Goal: Transaction & Acquisition: Purchase product/service

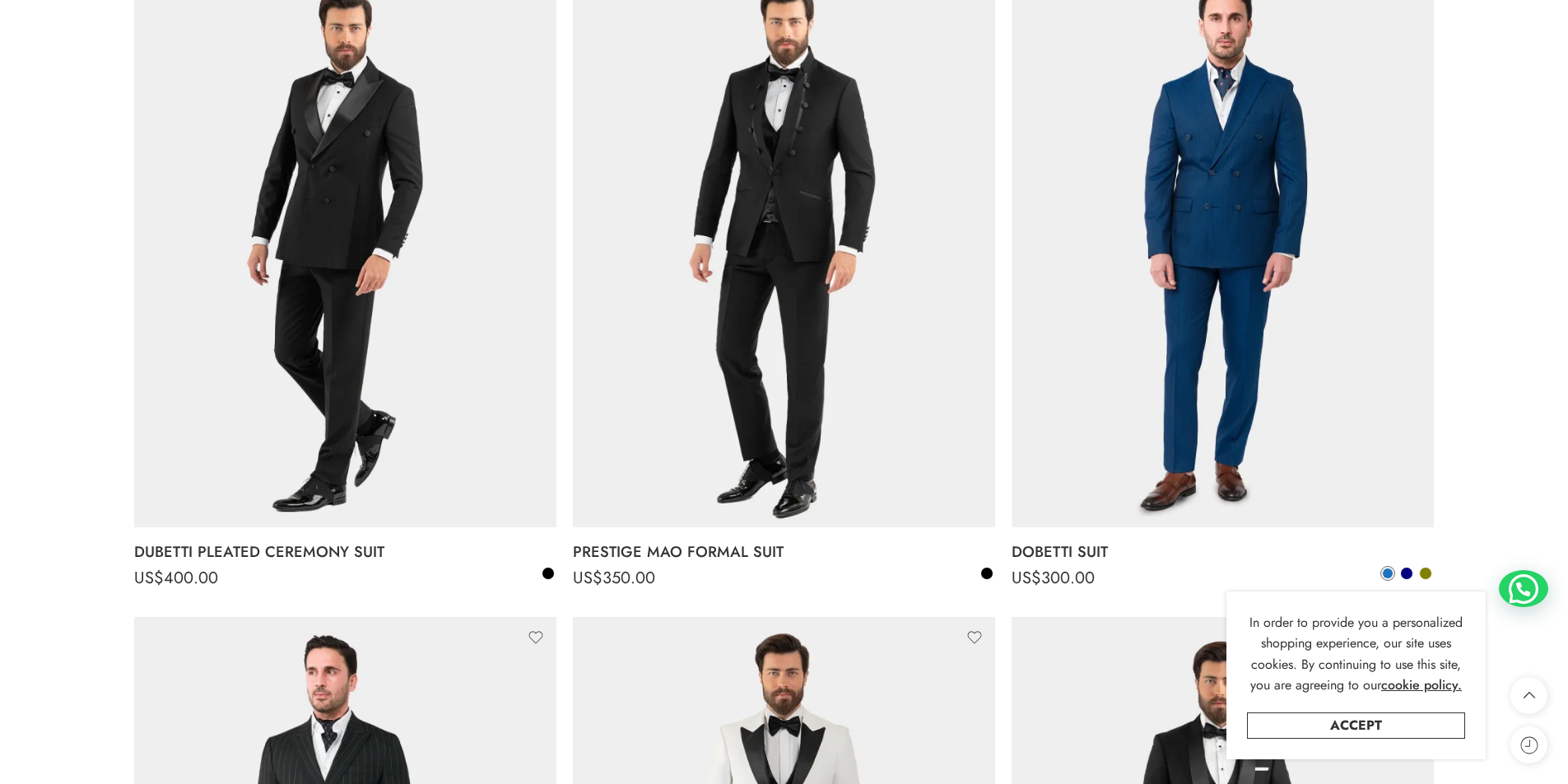
scroll to position [988, 0]
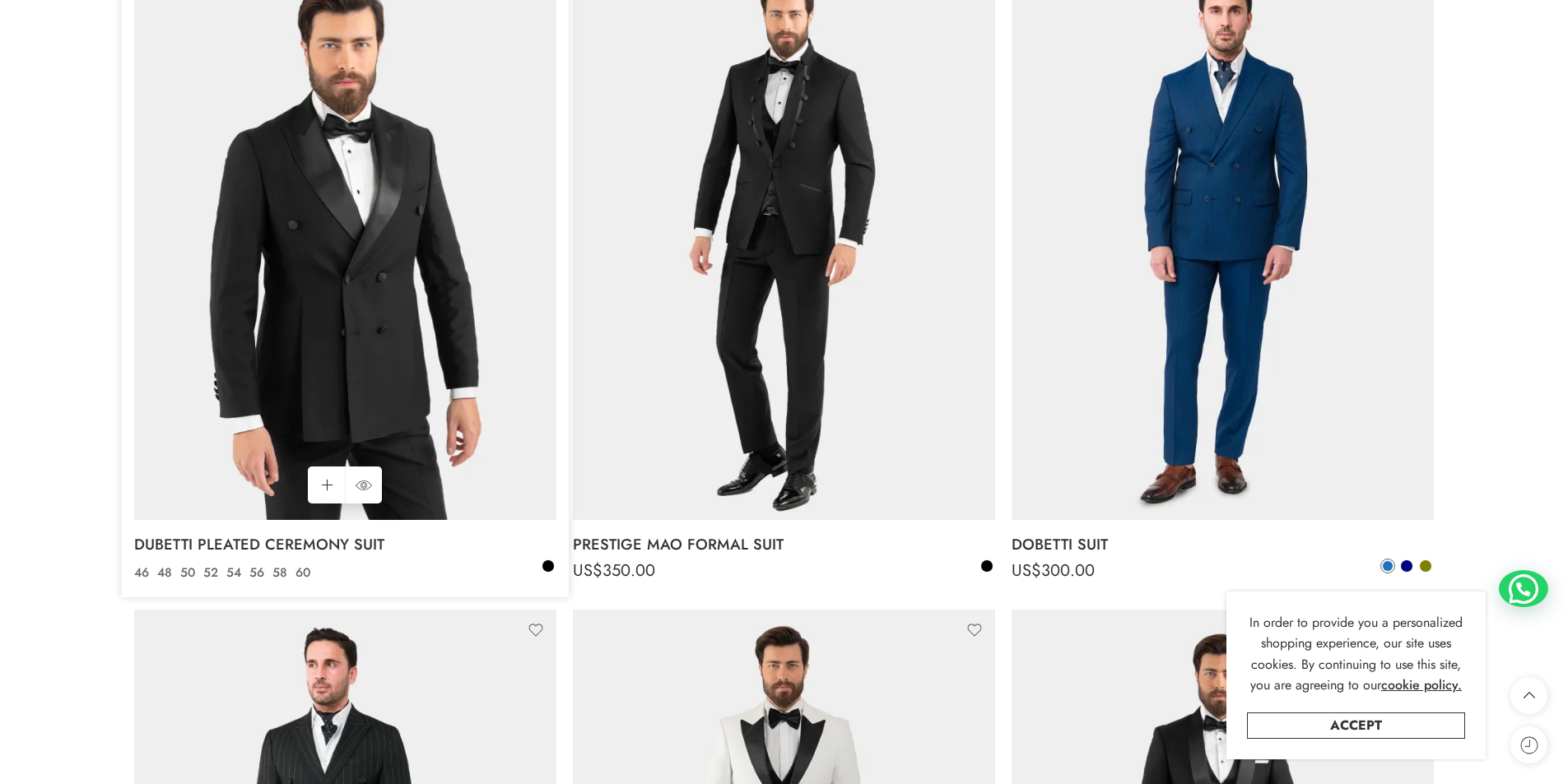
click at [376, 384] on img at bounding box center [345, 238] width 422 height 563
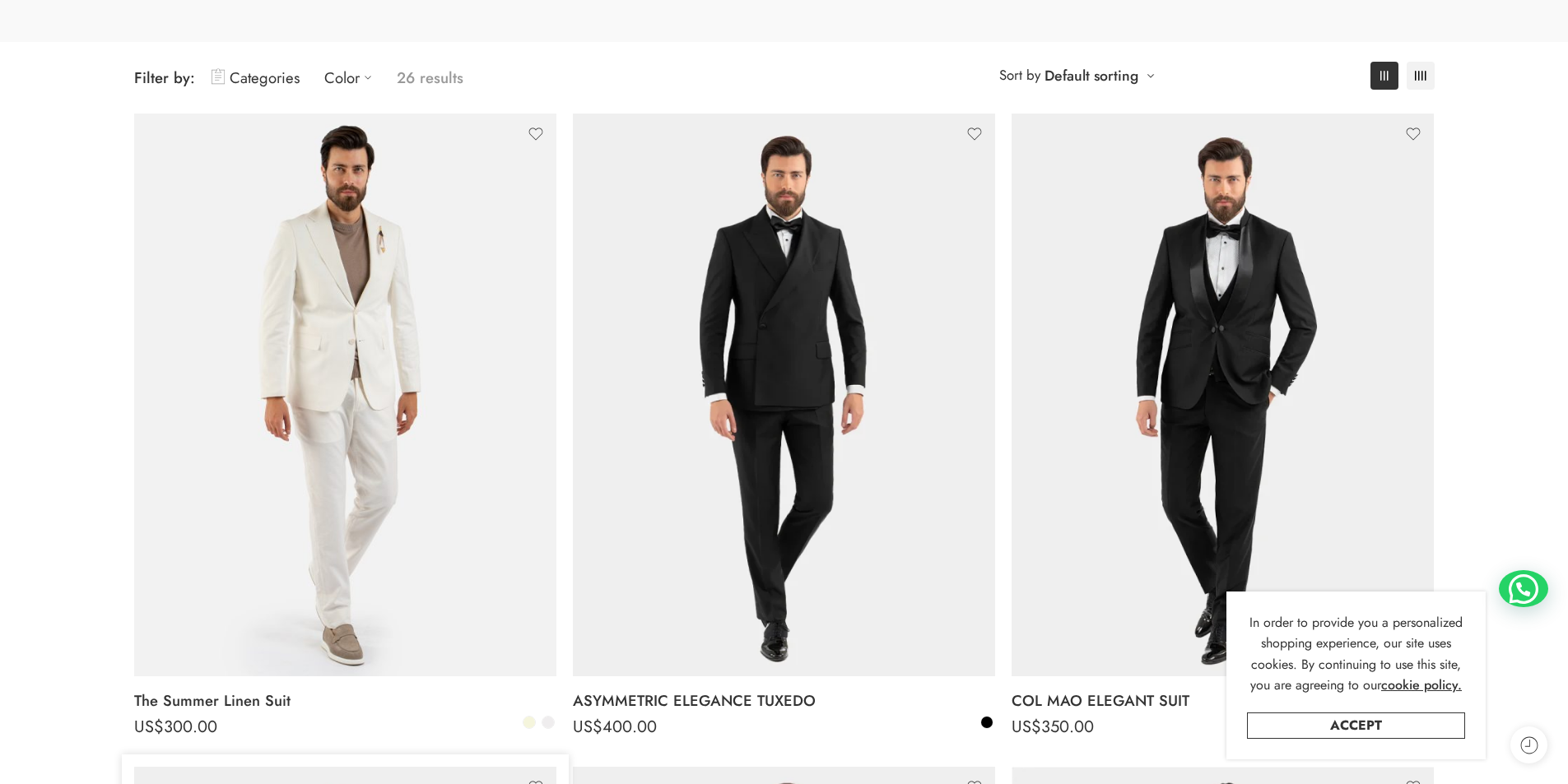
scroll to position [329, 0]
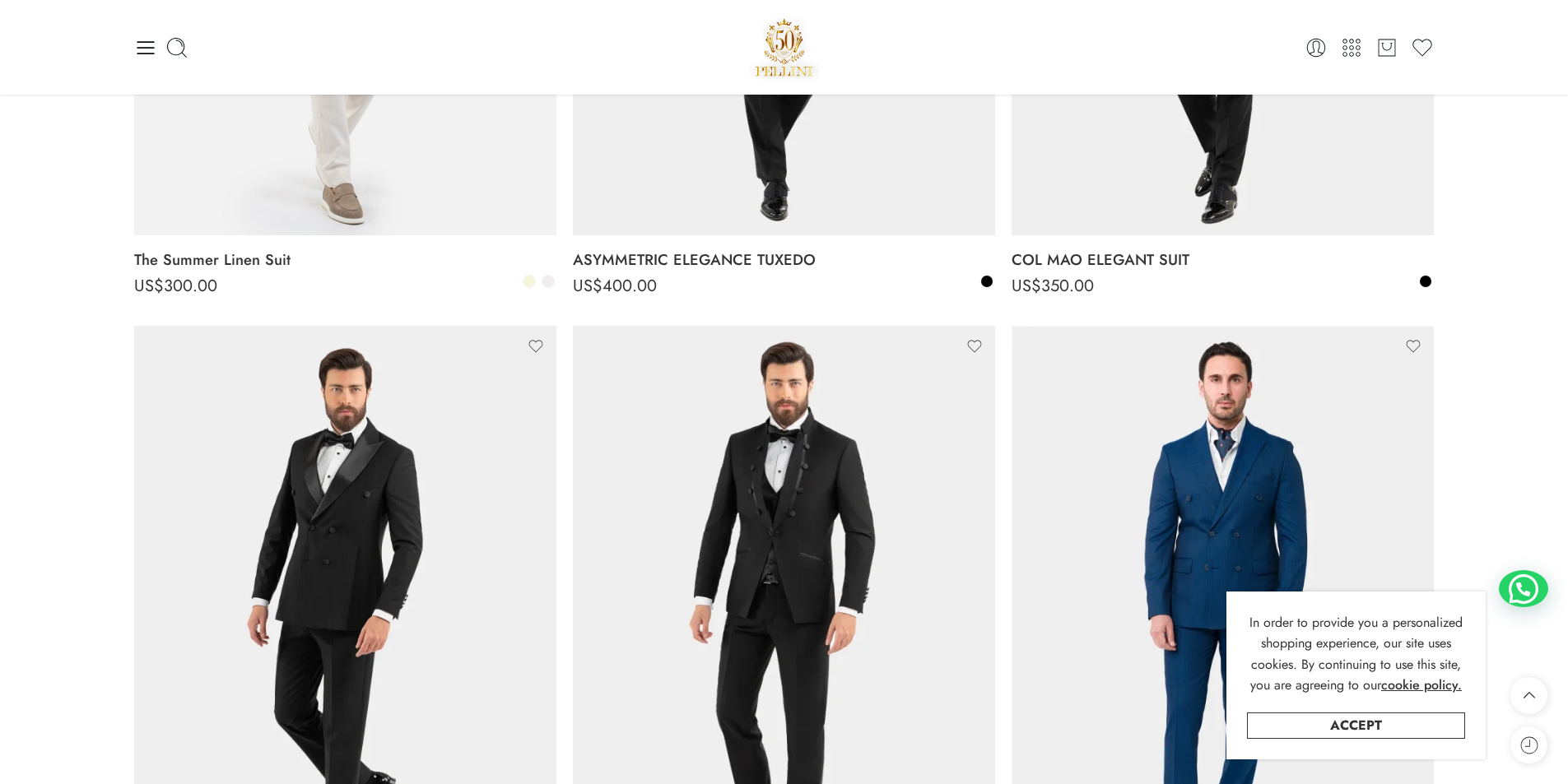
scroll to position [411, 0]
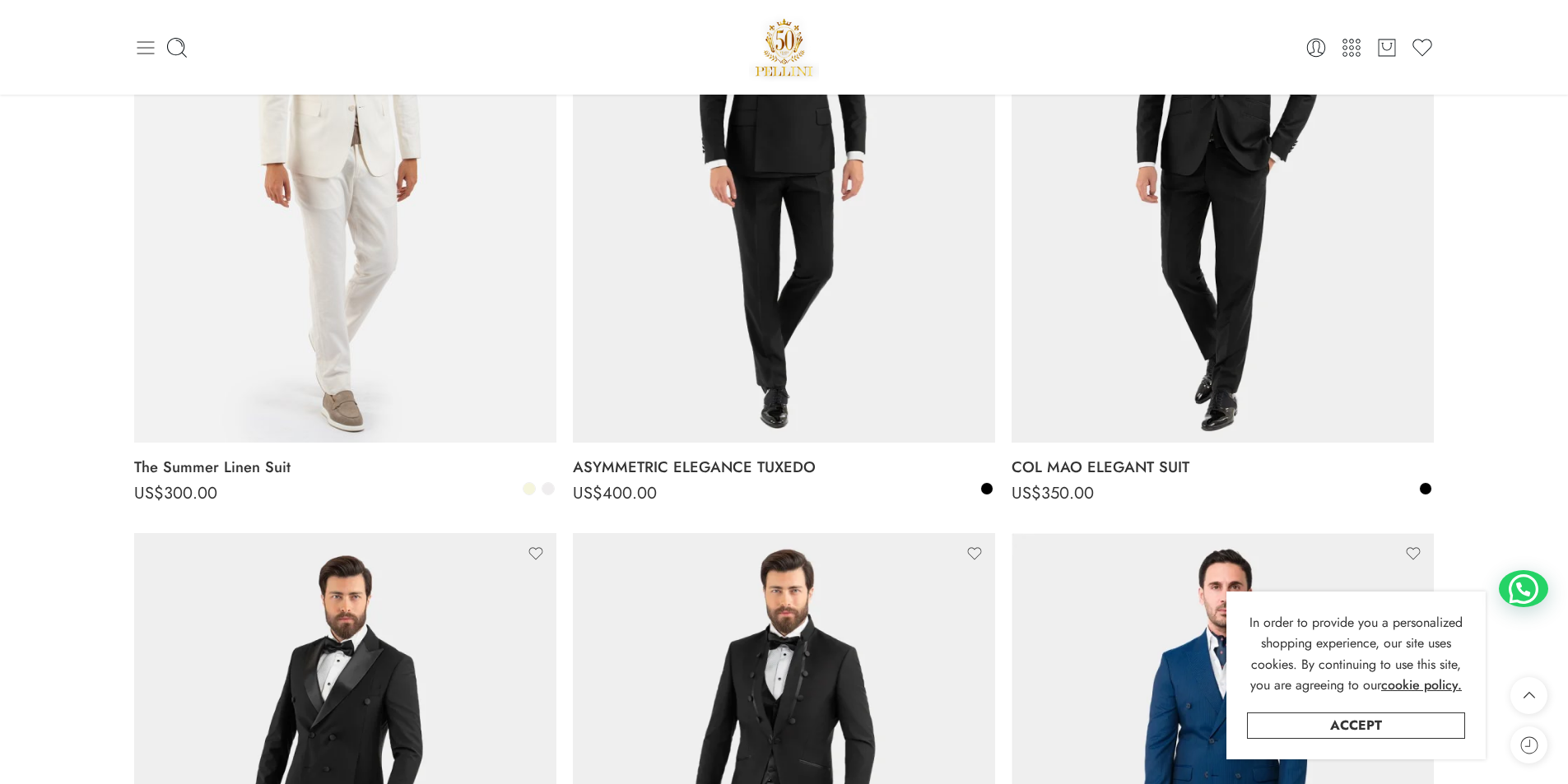
click at [148, 49] on icon at bounding box center [146, 48] width 23 height 23
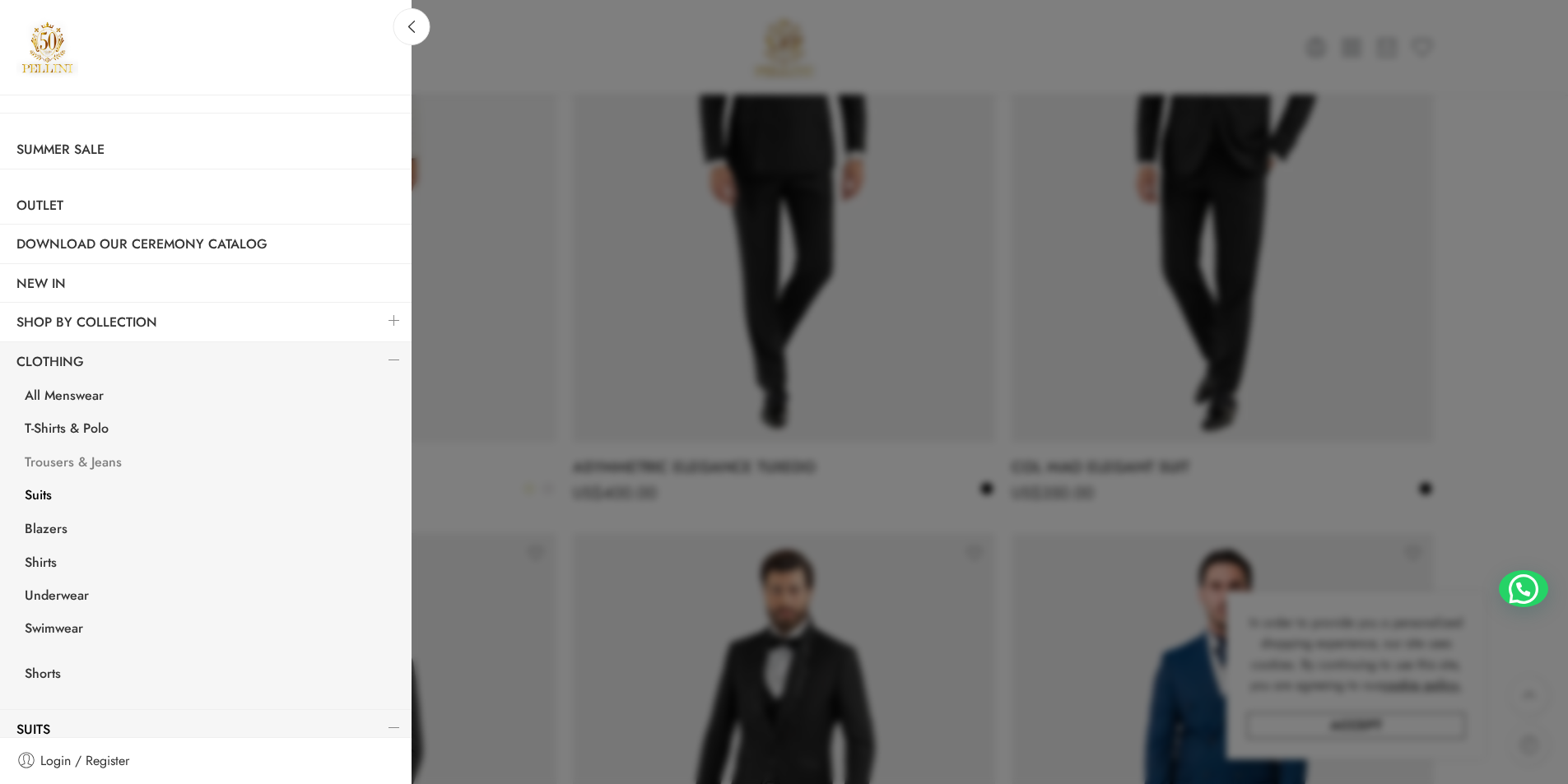
click at [116, 464] on link "Trousers & Jeans" at bounding box center [209, 465] width 403 height 34
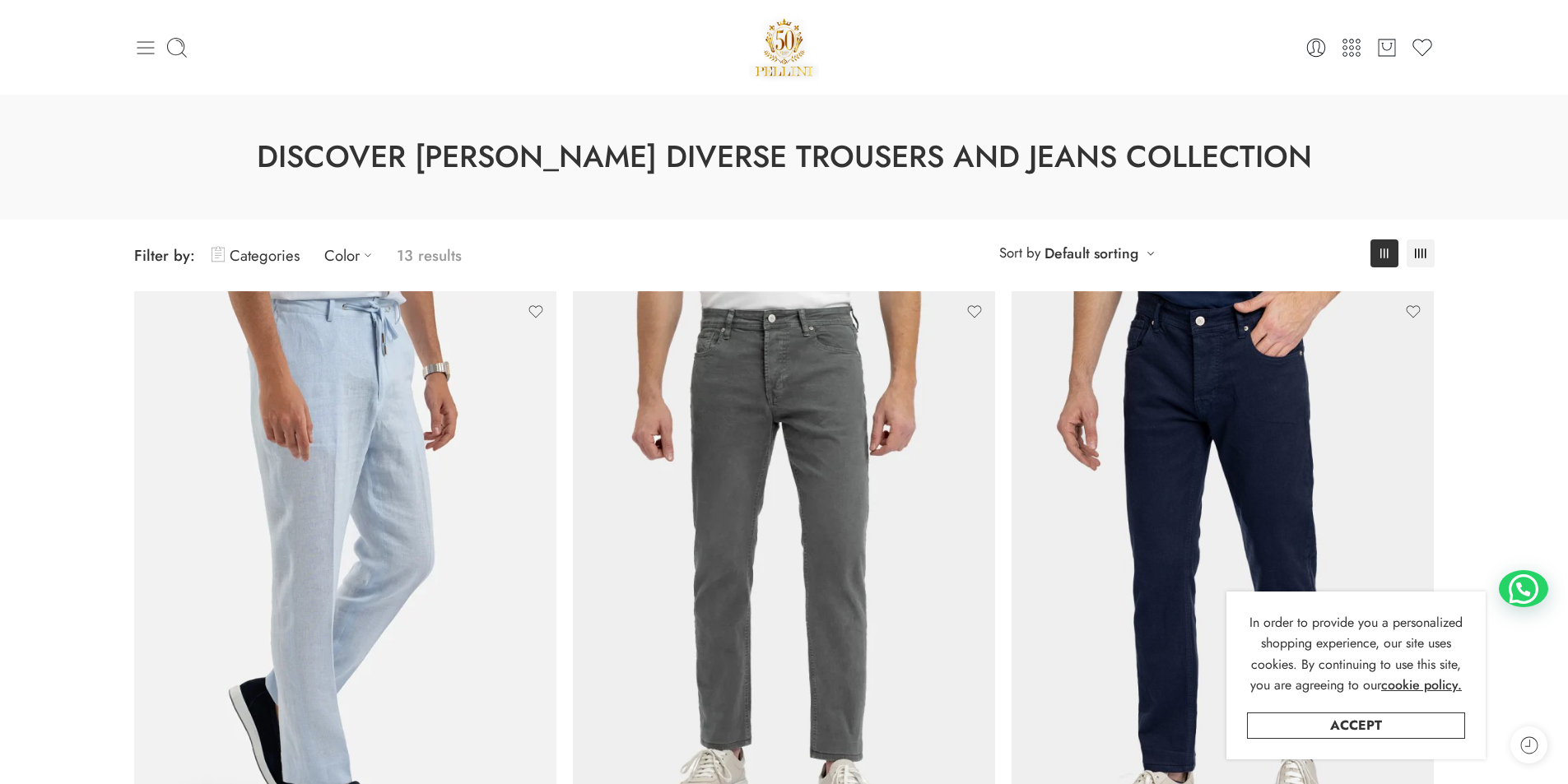
click at [144, 48] on icon at bounding box center [145, 47] width 17 height 13
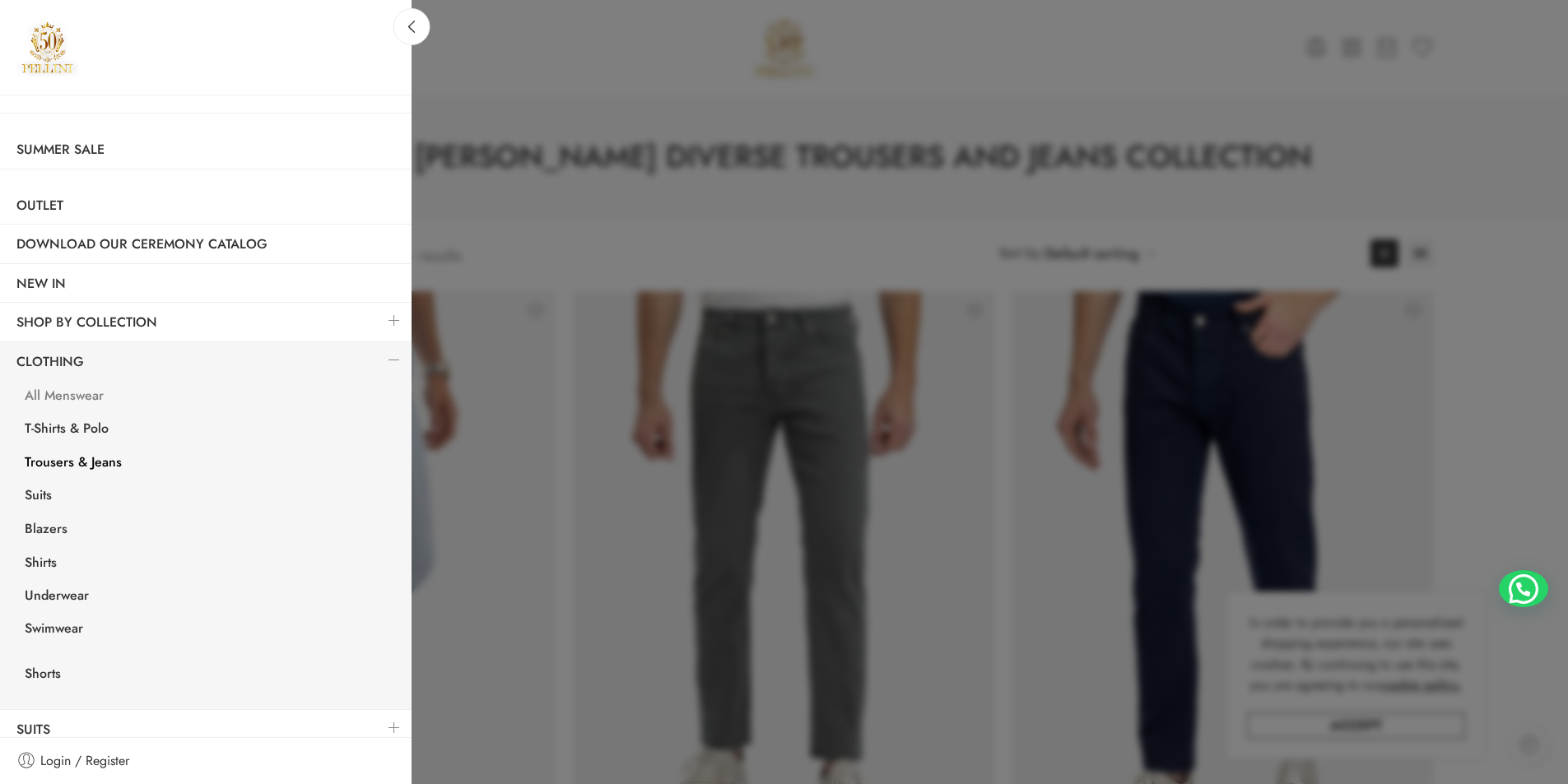
click at [122, 400] on link "All Menswear" at bounding box center [209, 398] width 403 height 34
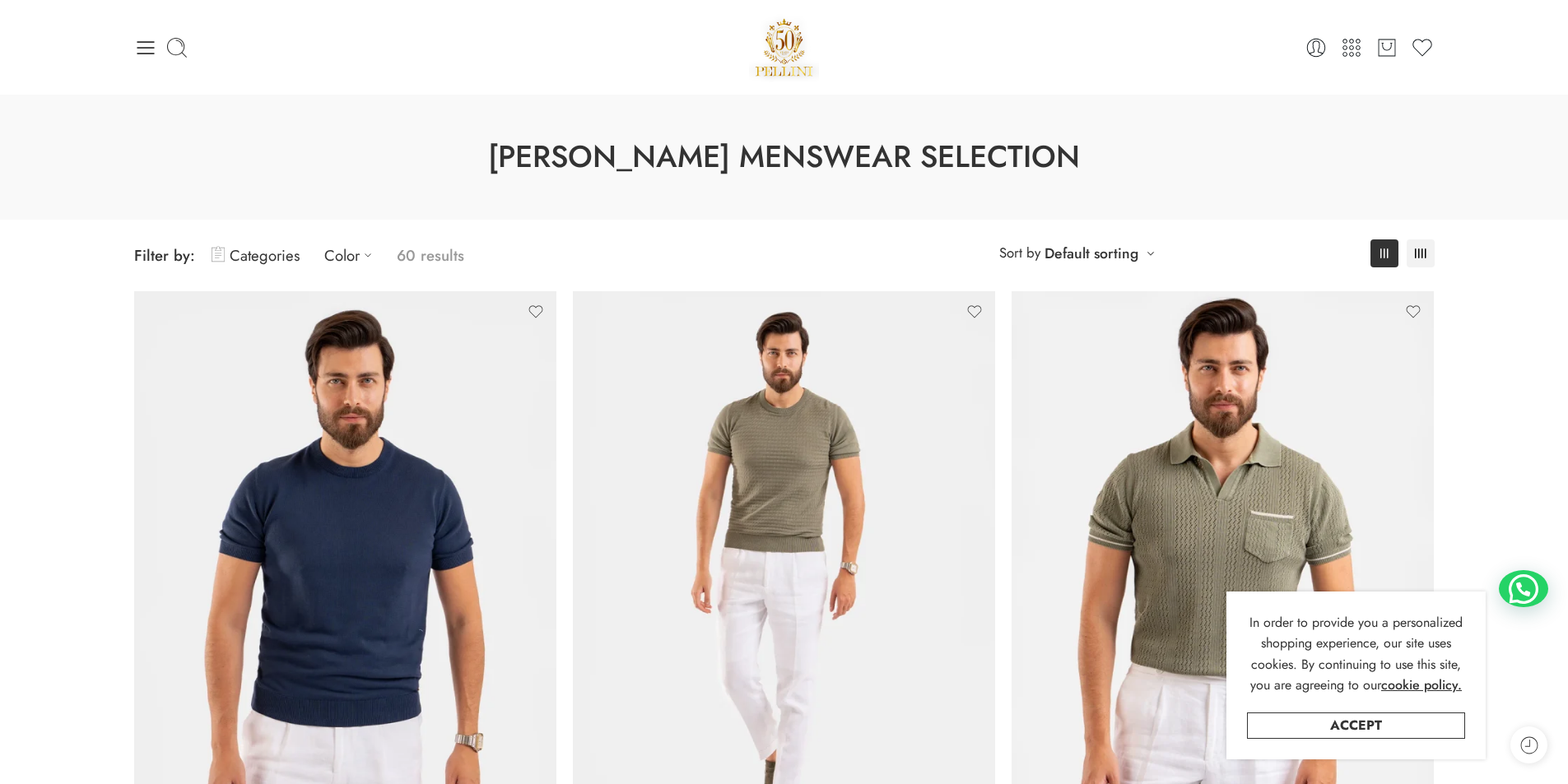
drag, startPoint x: 156, startPoint y: 40, endPoint x: 210, endPoint y: 146, distance: 119.0
click at [157, 40] on icon at bounding box center [146, 48] width 23 height 23
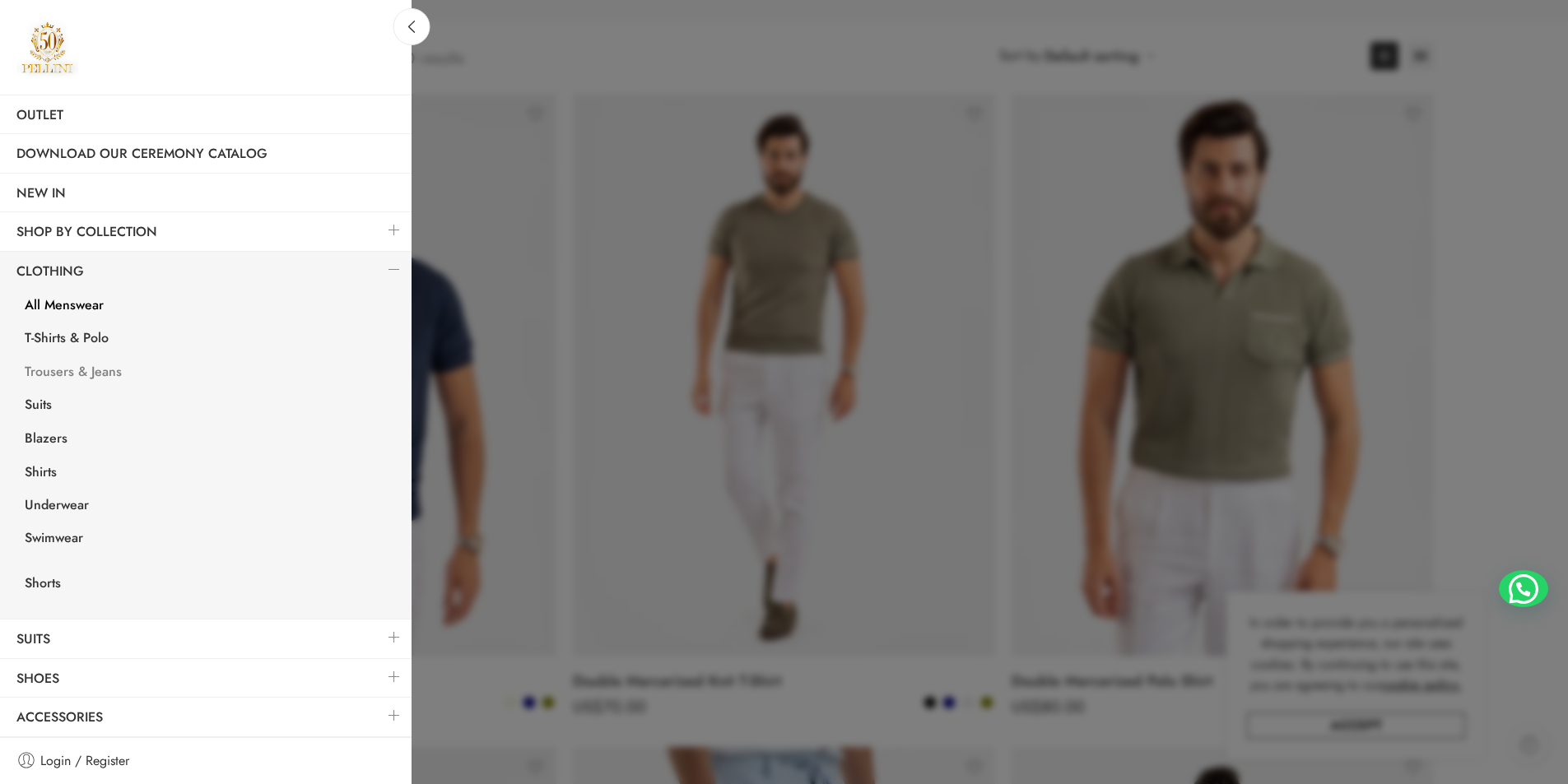
scroll to position [494, 0]
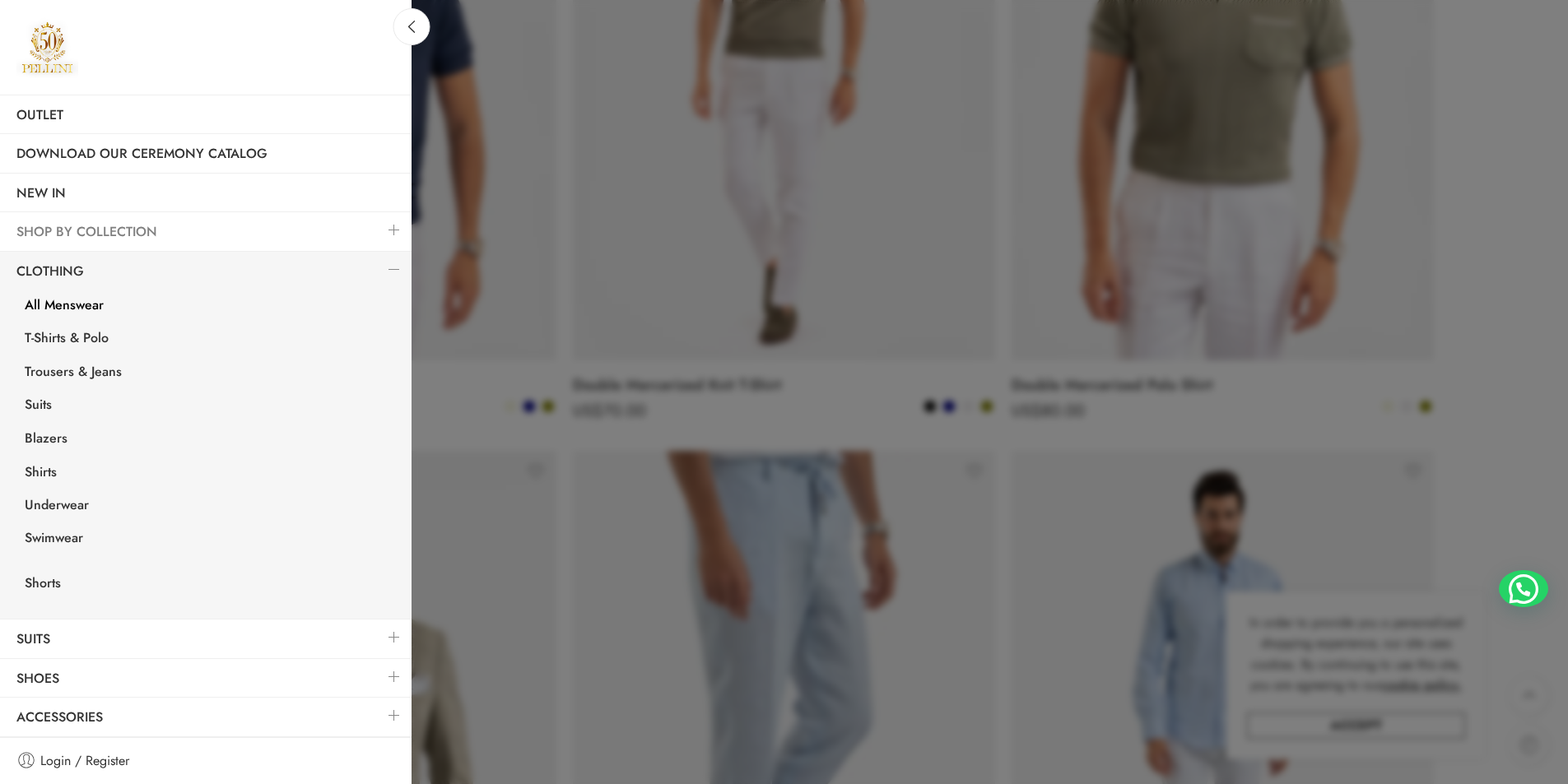
click at [199, 230] on link "SHOP BY COLLECTION" at bounding box center [206, 232] width 411 height 38
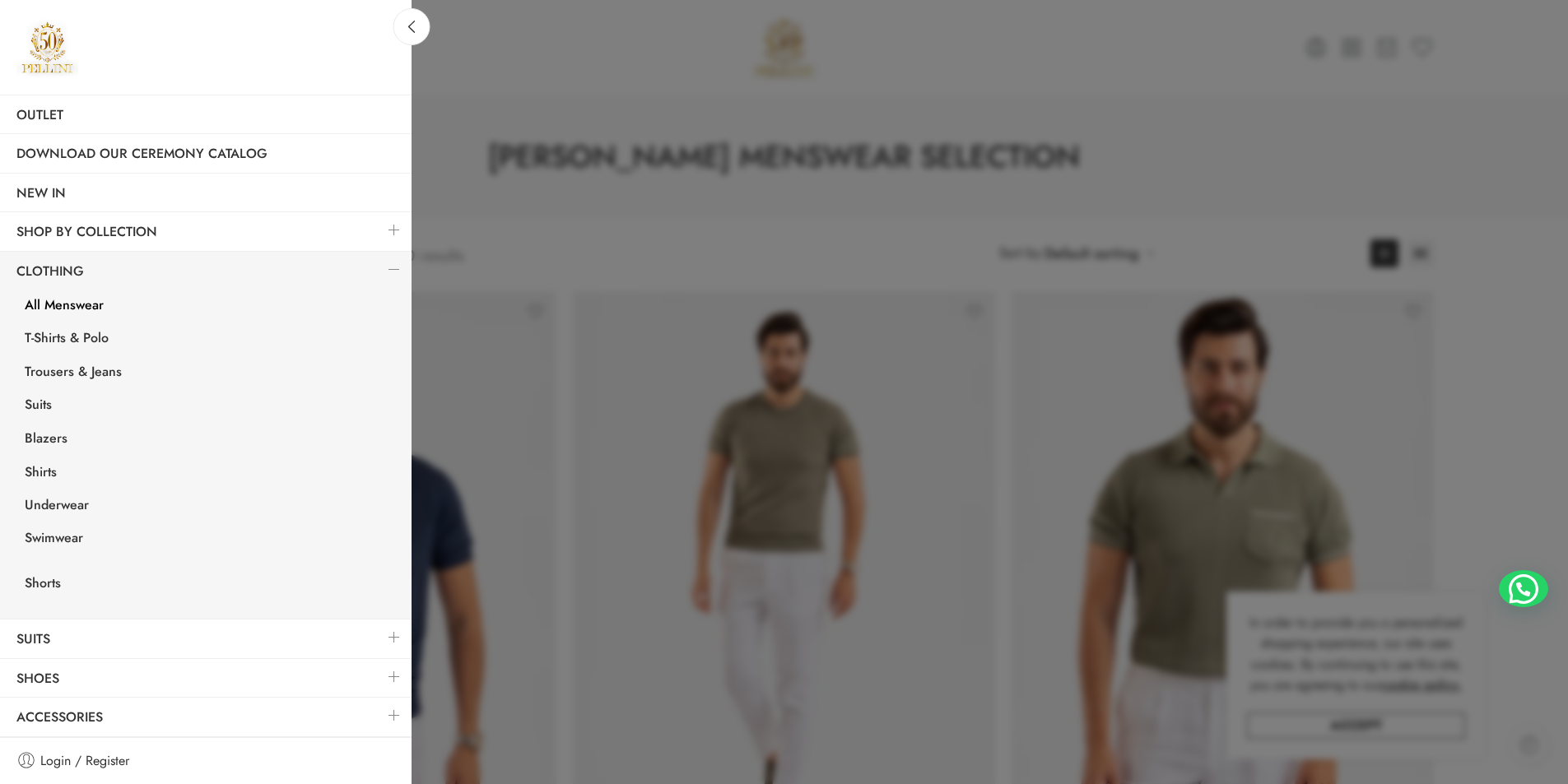
click at [382, 231] on link at bounding box center [394, 230] width 35 height 36
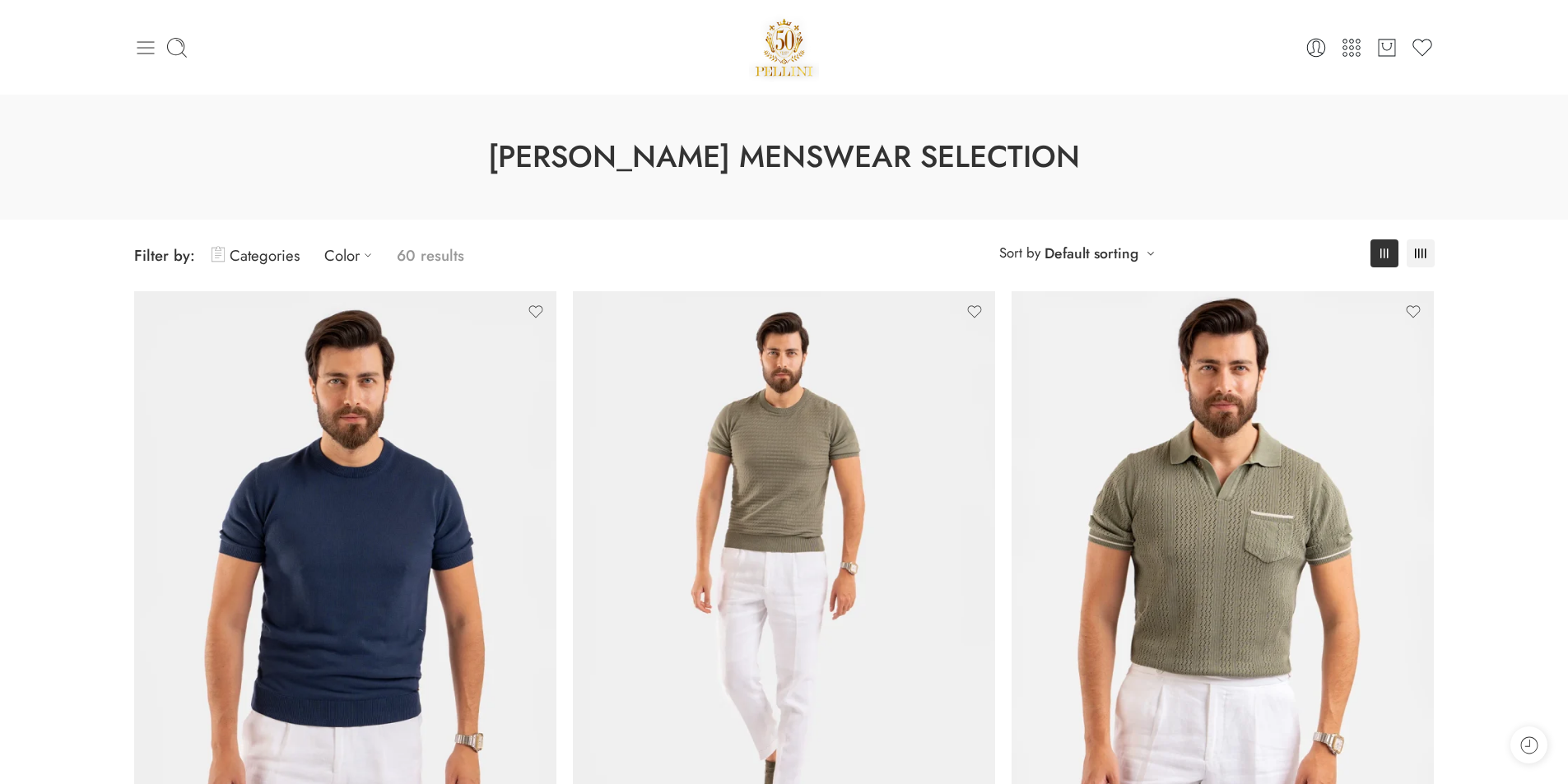
click at [148, 53] on icon at bounding box center [145, 47] width 17 height 13
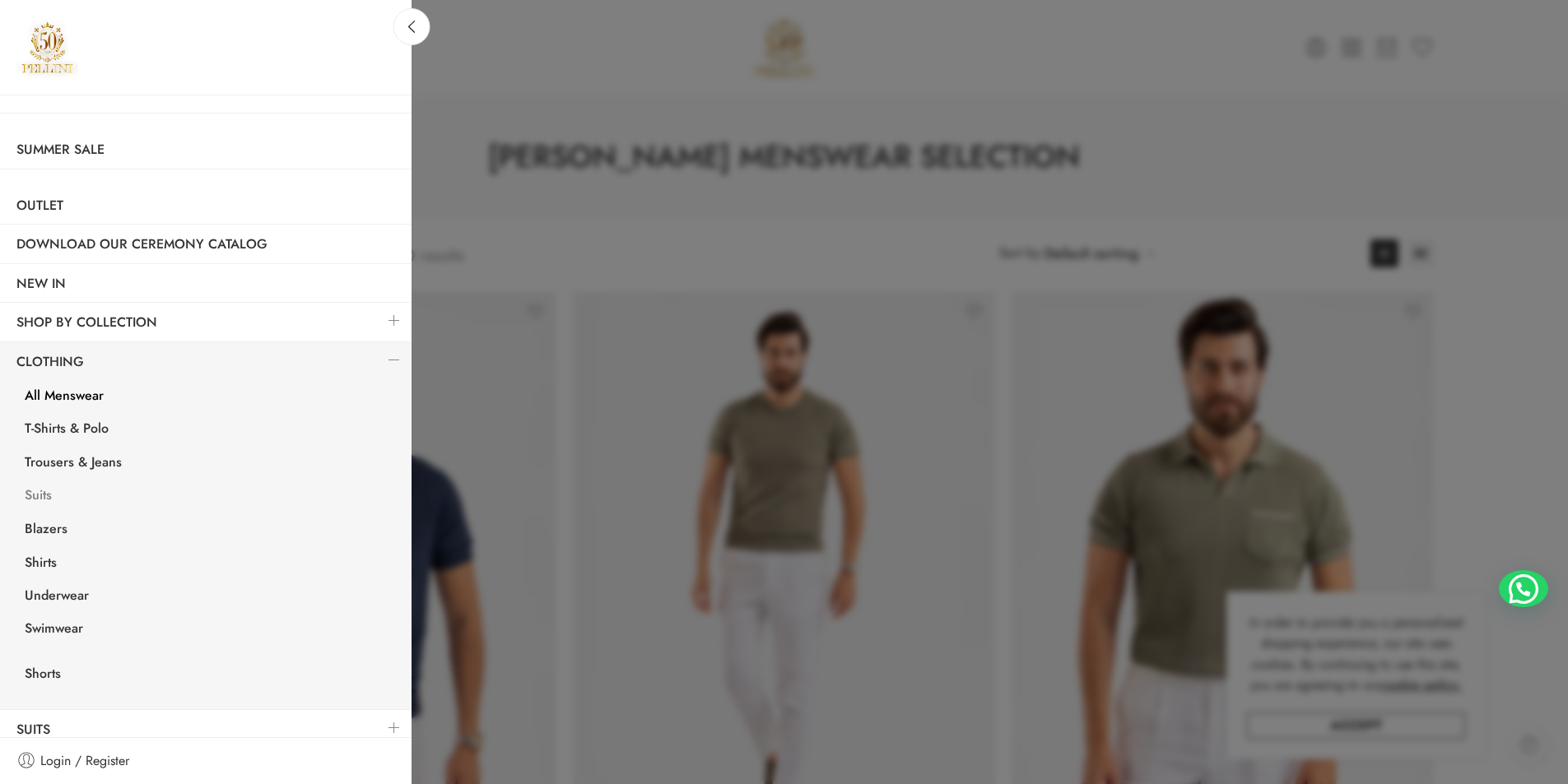
click at [45, 497] on link "Suits" at bounding box center [209, 497] width 403 height 34
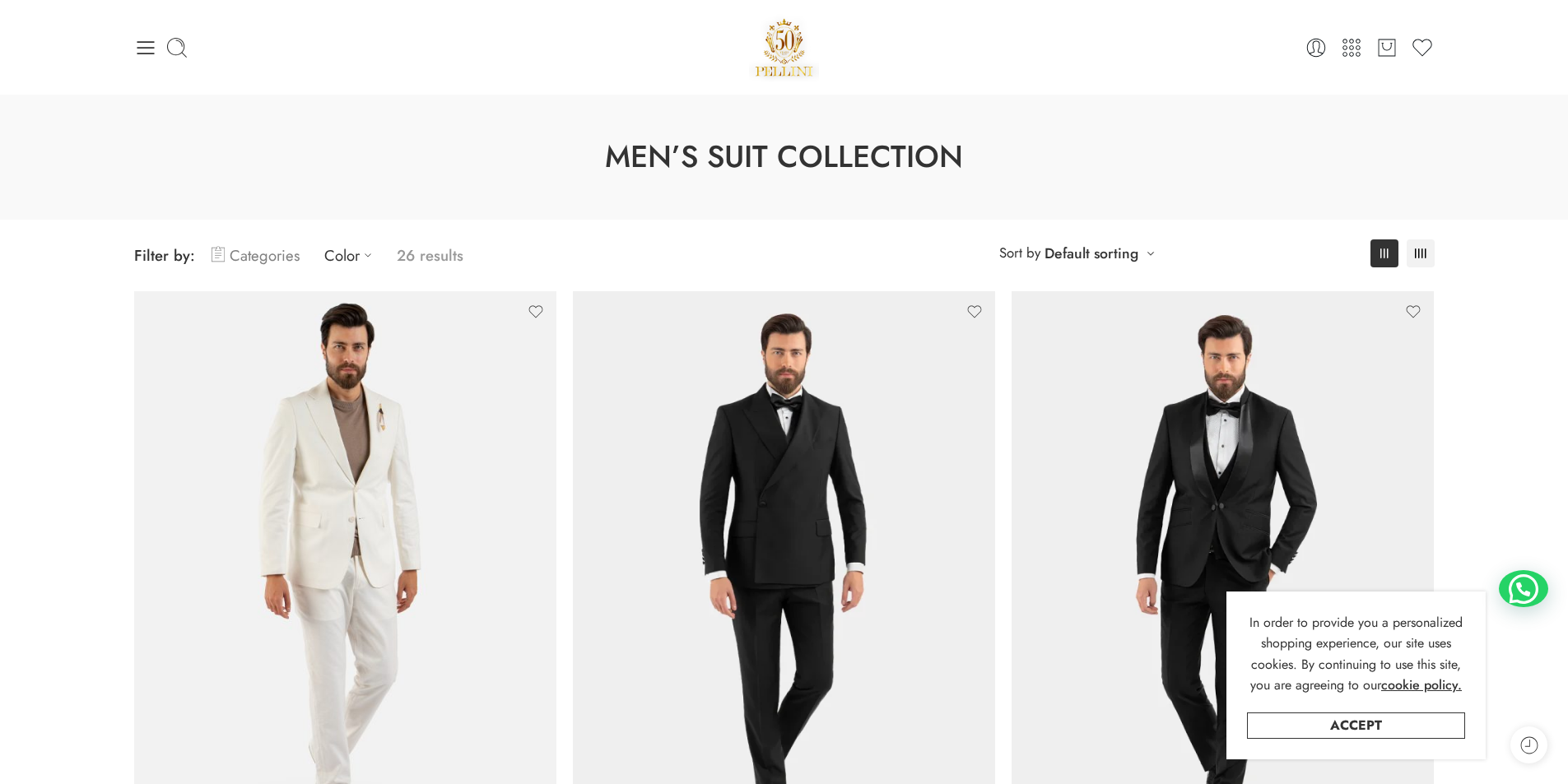
click at [296, 259] on link "Categories" at bounding box center [255, 255] width 88 height 38
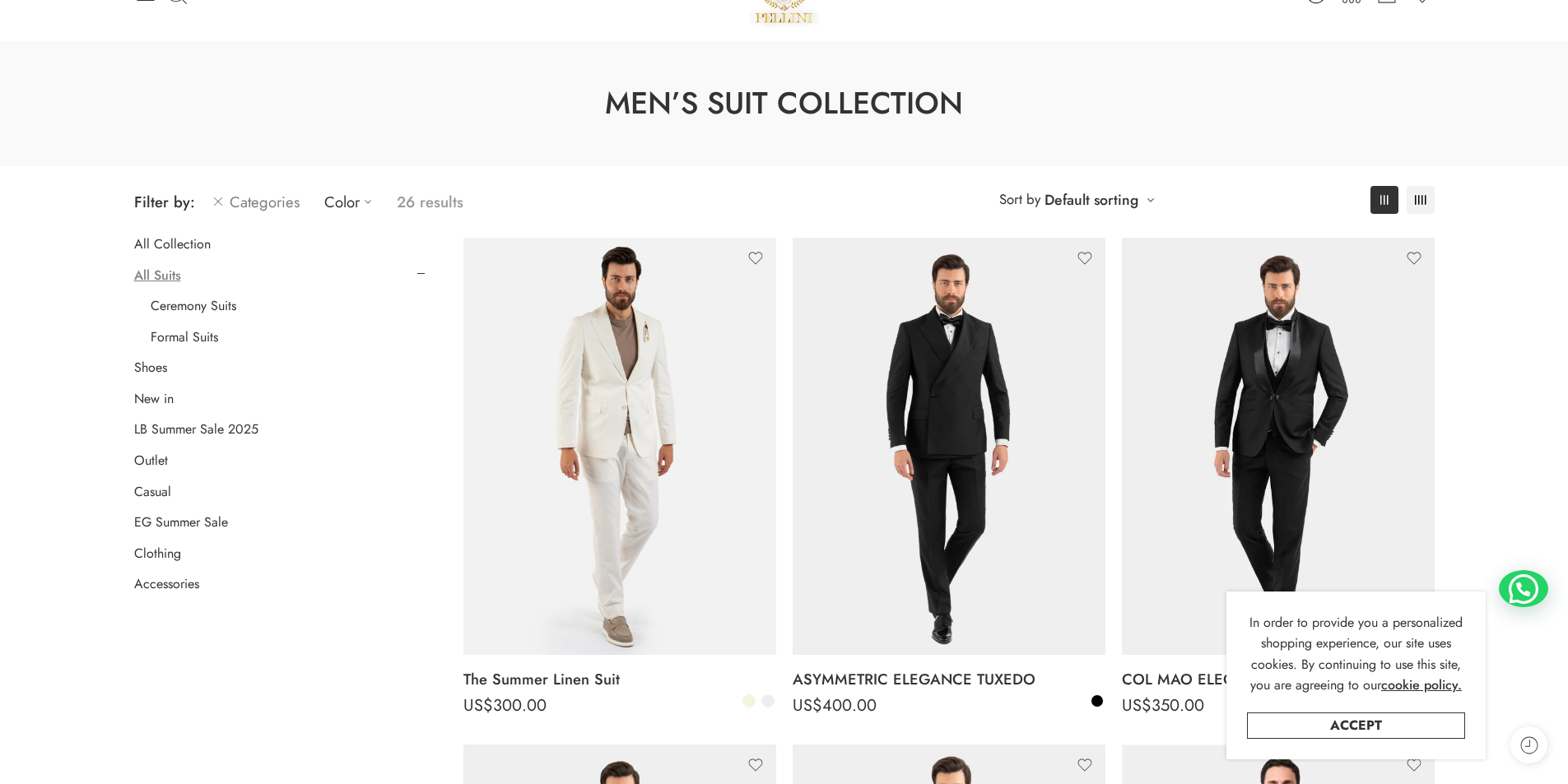
scroll to position [82, 0]
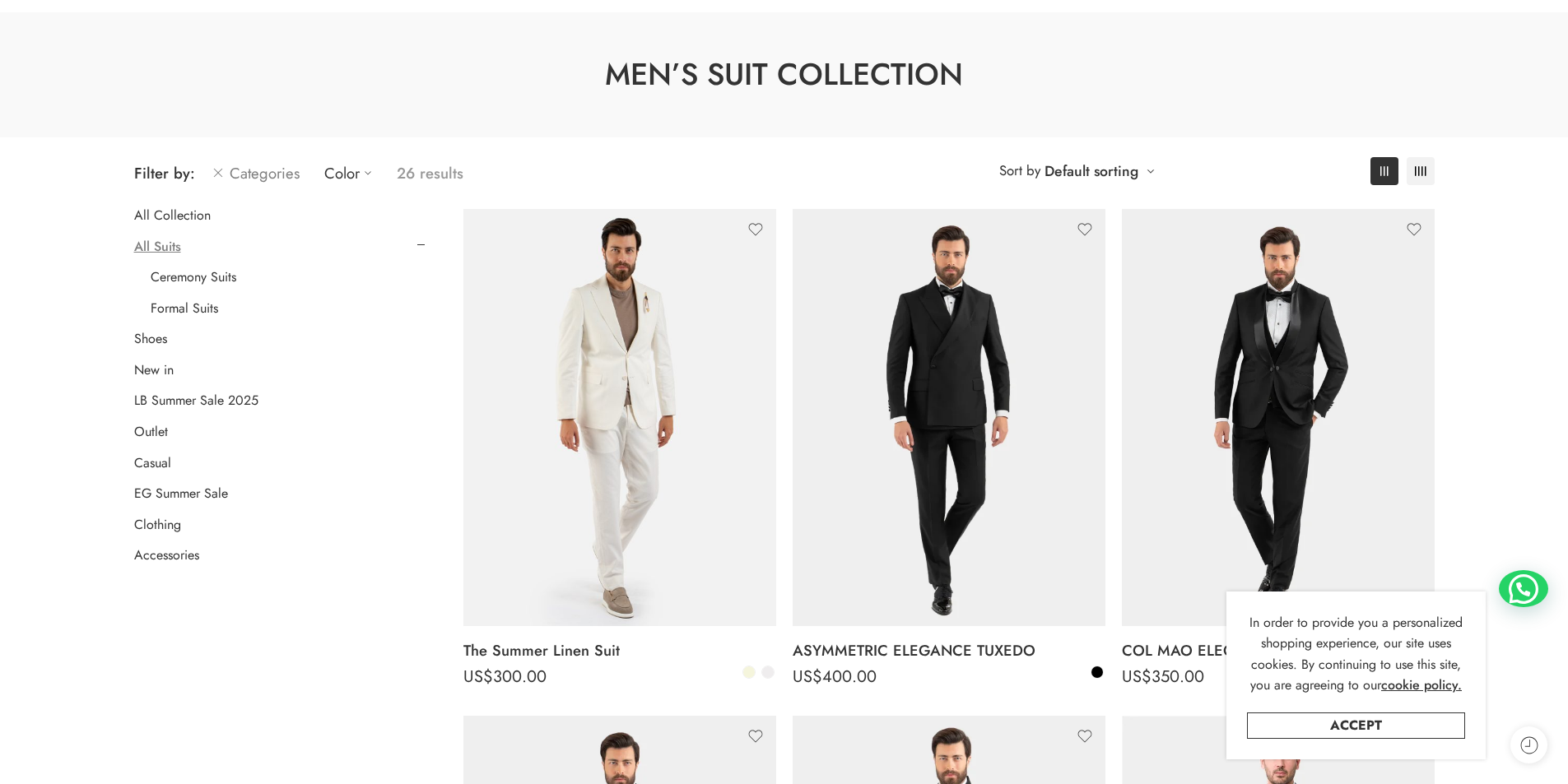
click at [257, 76] on h1 "Men’s Suit Collection" at bounding box center [783, 75] width 1485 height 43
click at [241, 113] on div "Men’s Suit Collection" at bounding box center [784, 75] width 1568 height 125
click at [222, 170] on icon at bounding box center [218, 173] width 13 height 20
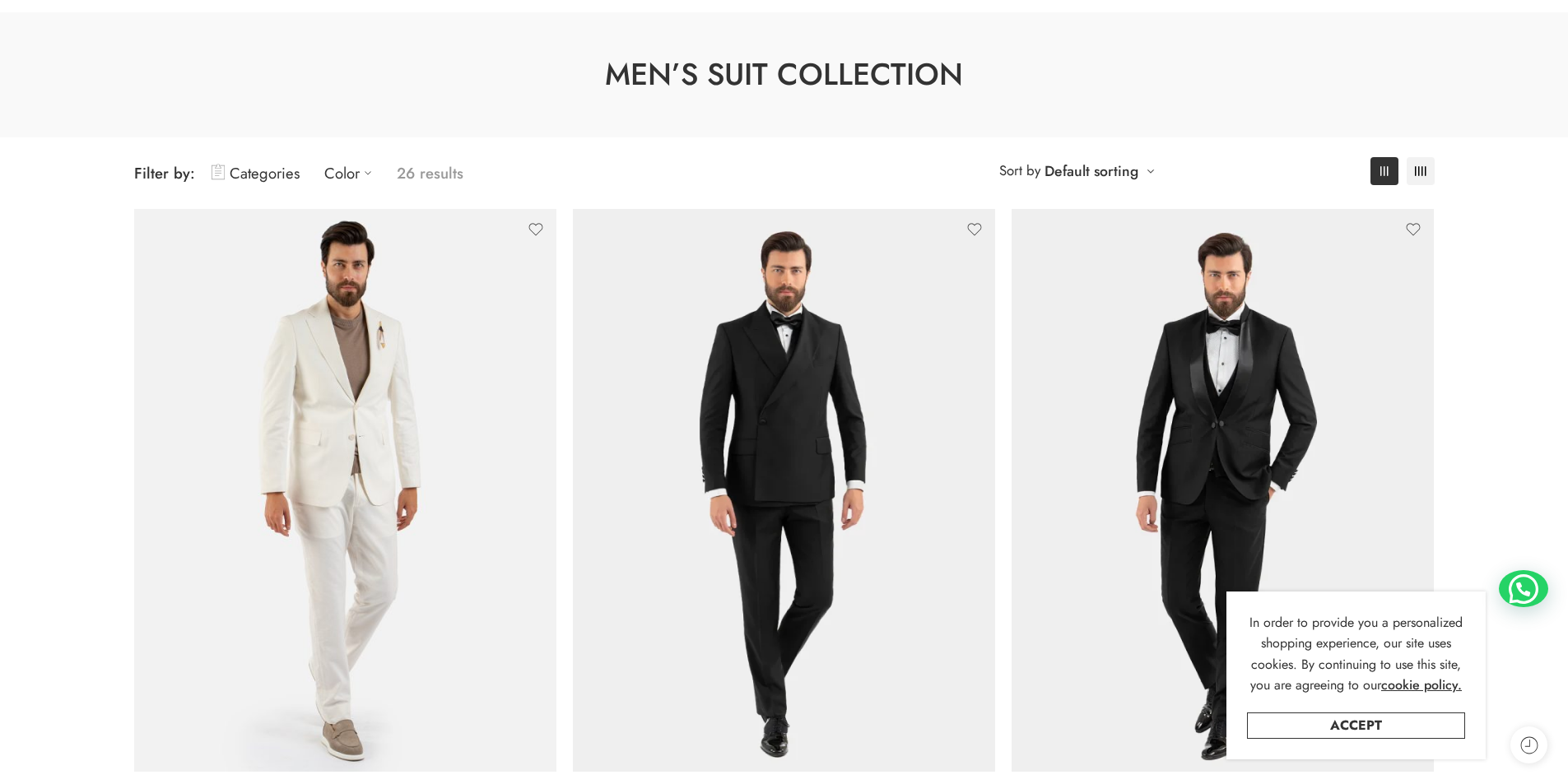
click at [168, 71] on h1 "Men’s Suit Collection" at bounding box center [783, 75] width 1485 height 43
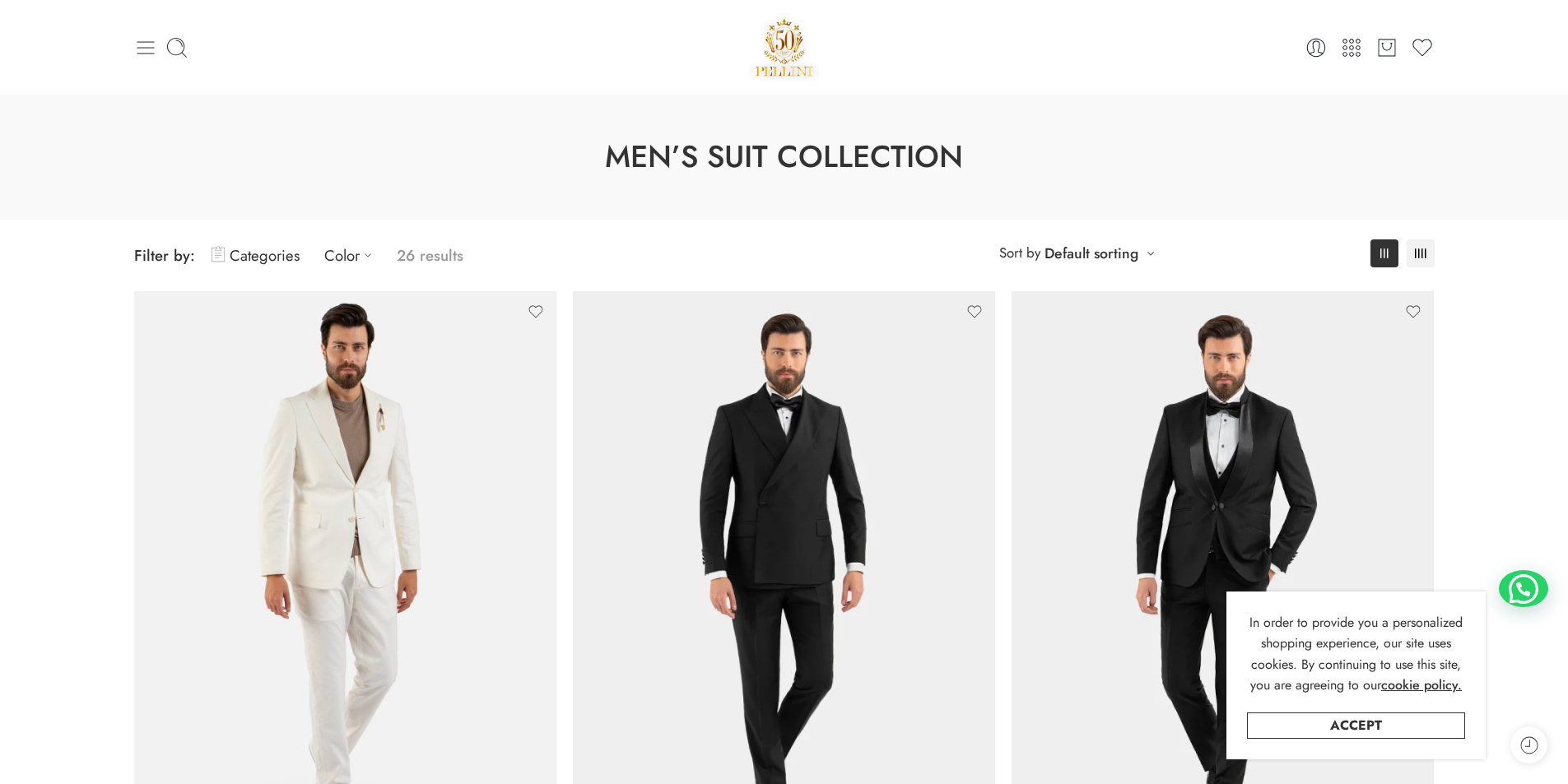
click at [148, 48] on icon at bounding box center [145, 47] width 17 height 13
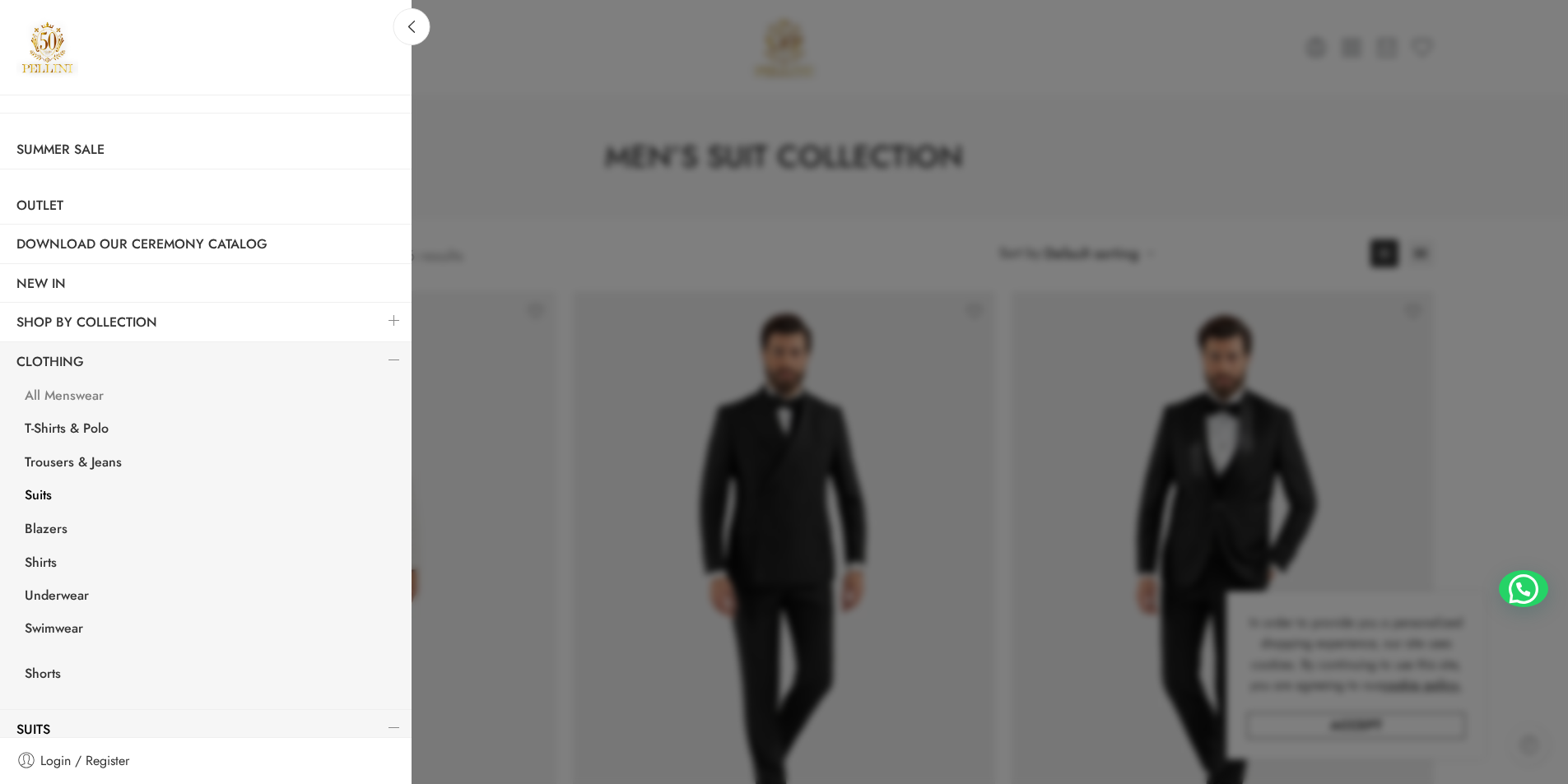
click at [67, 395] on link "All Menswear" at bounding box center [209, 398] width 403 height 34
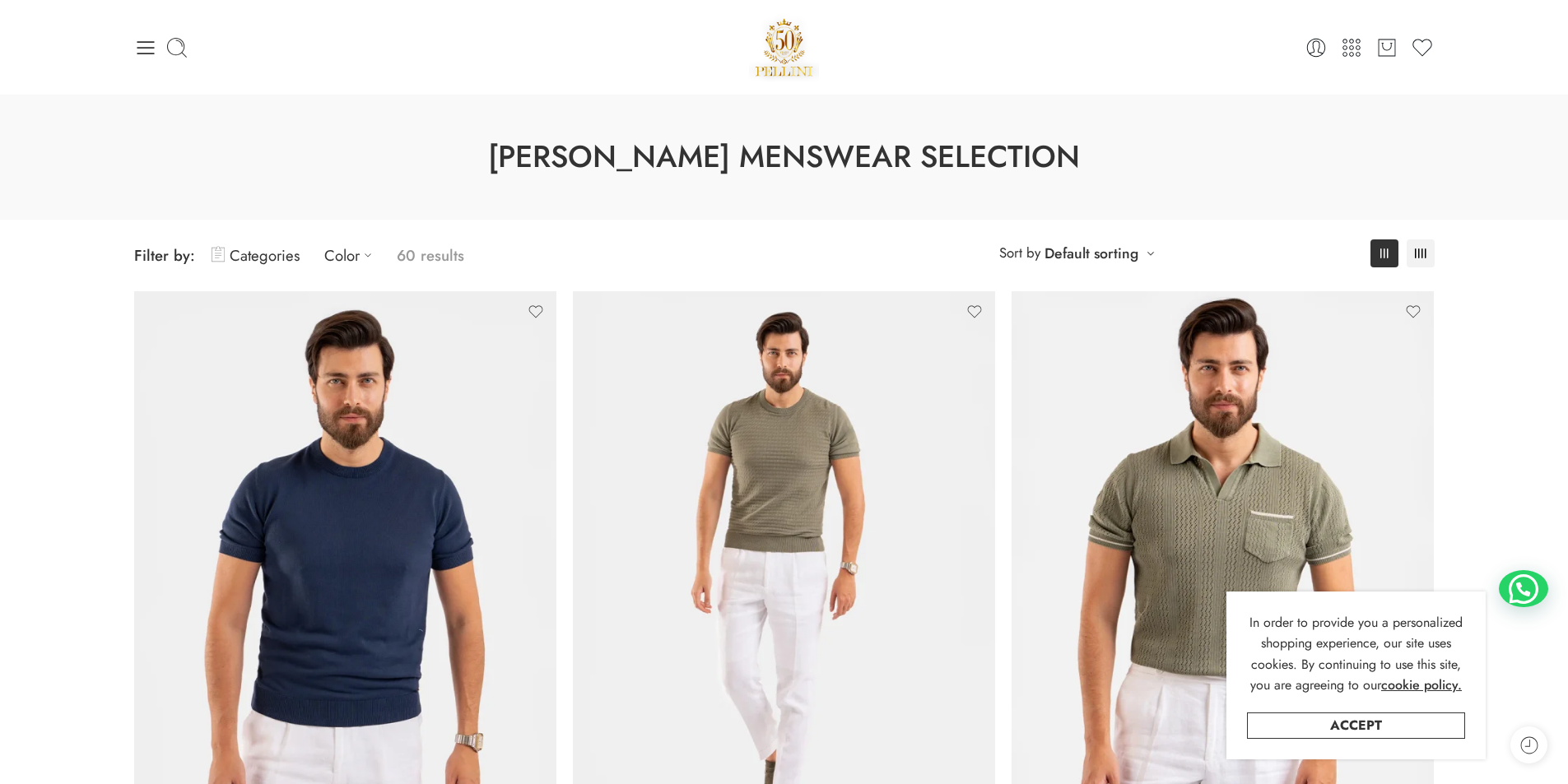
click at [618, 139] on h1 "Pellini's Menswear Selection" at bounding box center [783, 158] width 1485 height 43
click at [171, 47] on icon at bounding box center [177, 48] width 23 height 23
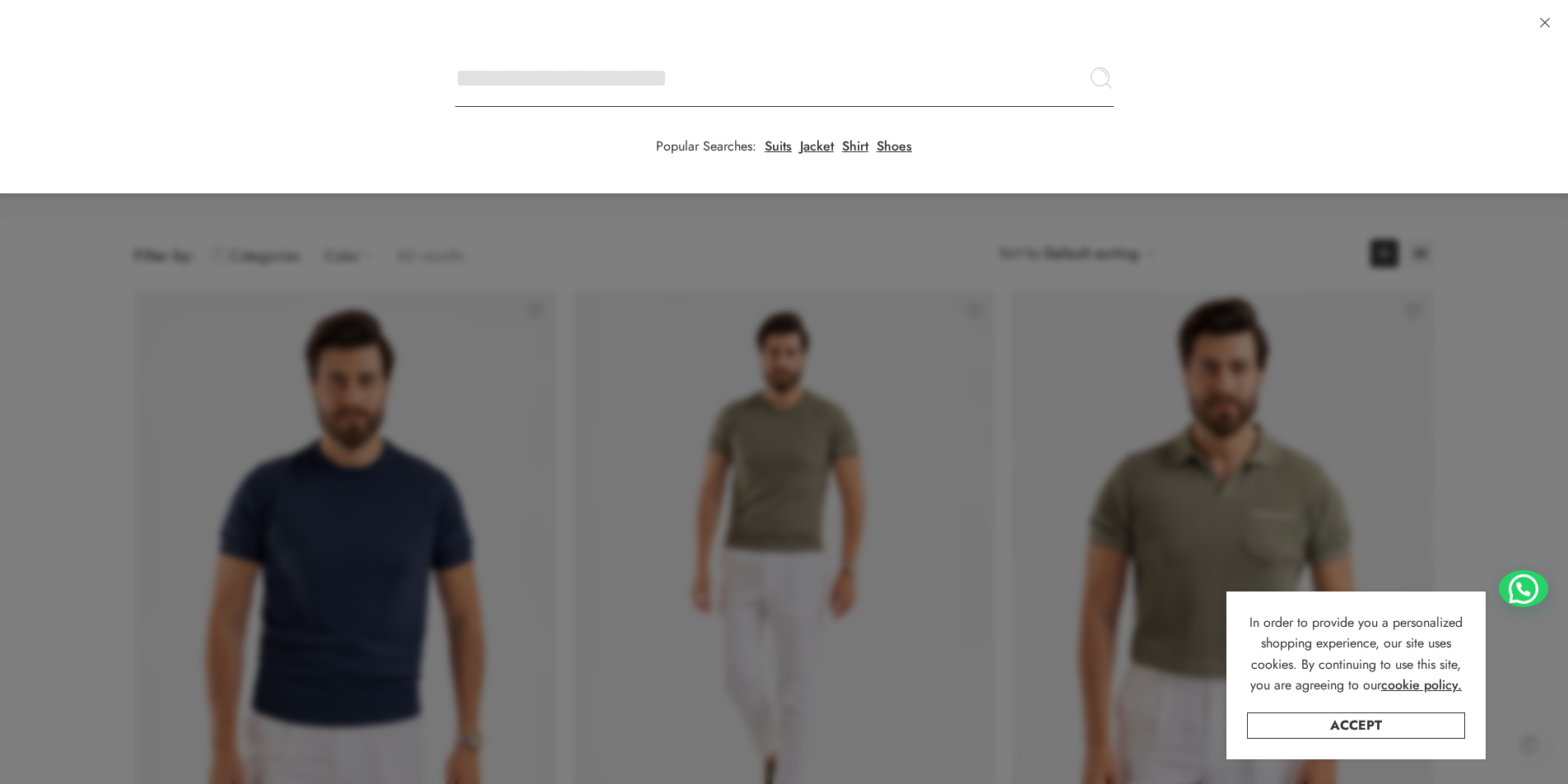
click at [455, 49] on input "Search here" at bounding box center [784, 77] width 659 height 58
click at [537, 82] on input "Search here" at bounding box center [784, 77] width 659 height 58
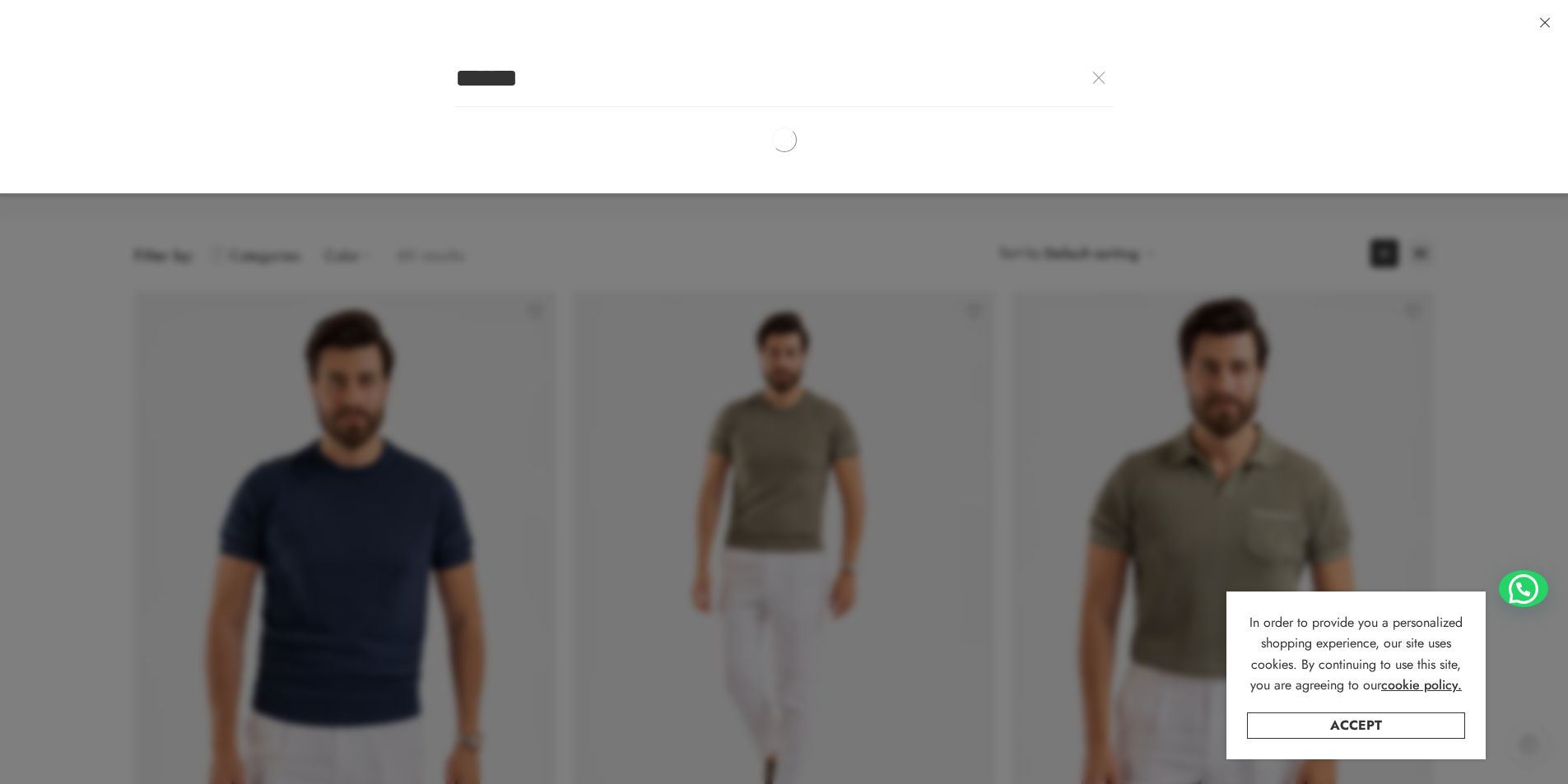
type input "******"
click button "Search" at bounding box center [0, 0] width 0 height 0
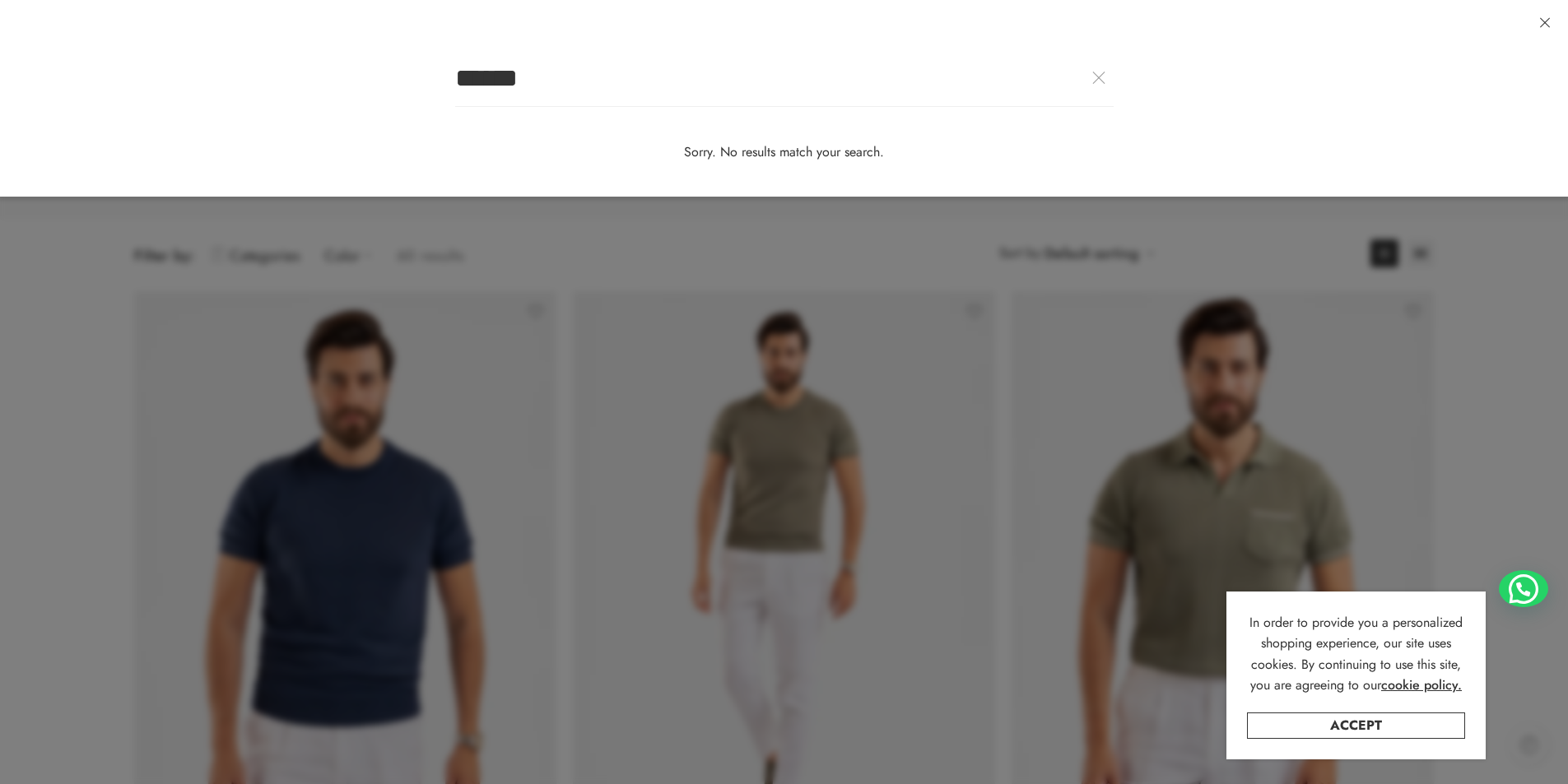
click at [700, 85] on input "******" at bounding box center [784, 77] width 659 height 58
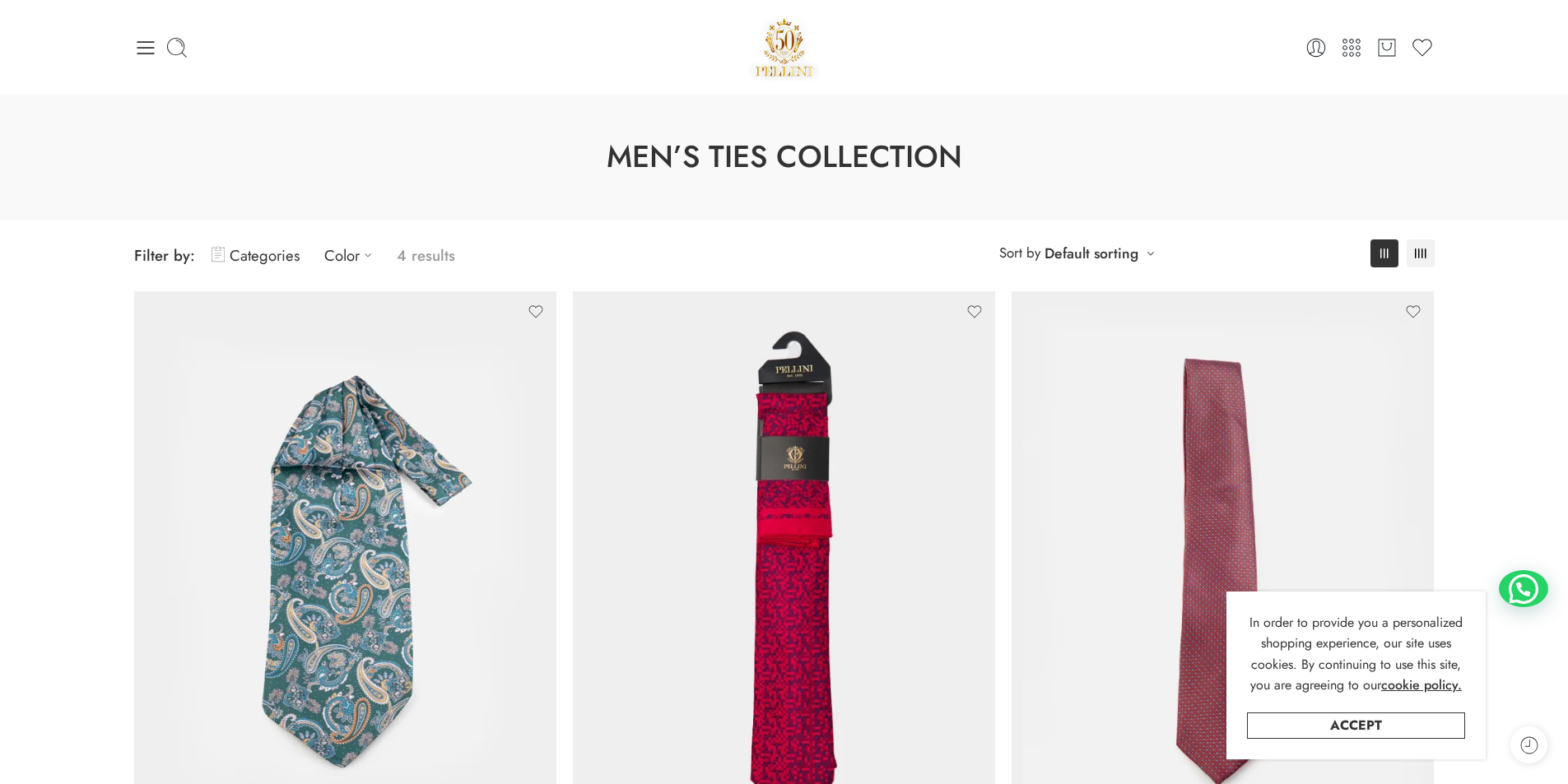
click at [425, 261] on p "4 results" at bounding box center [426, 255] width 59 height 38
click at [561, 175] on h1 "Men’s Ties Collection" at bounding box center [783, 158] width 1485 height 43
click at [151, 48] on icon at bounding box center [145, 47] width 17 height 13
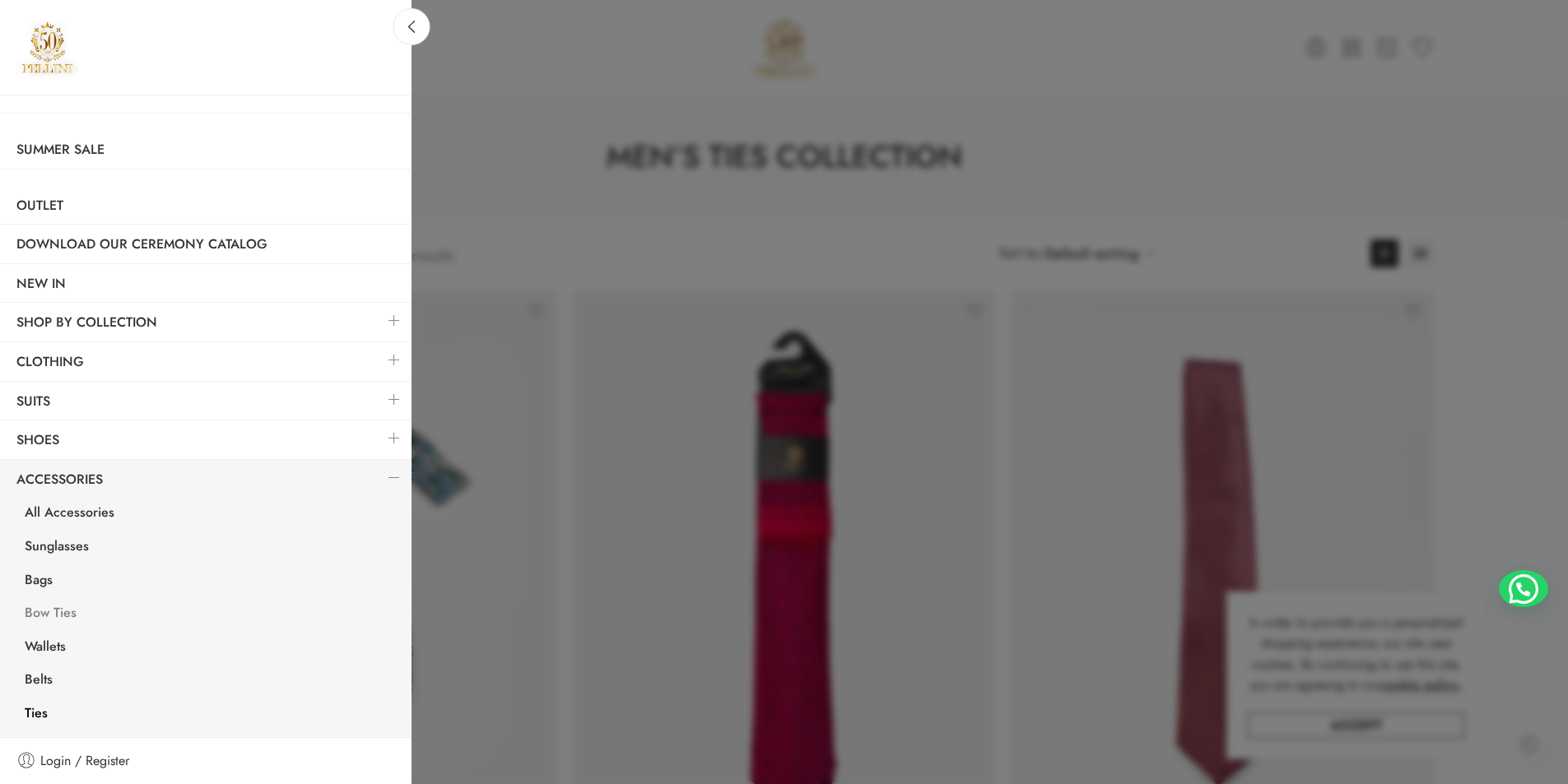
scroll to position [33, 0]
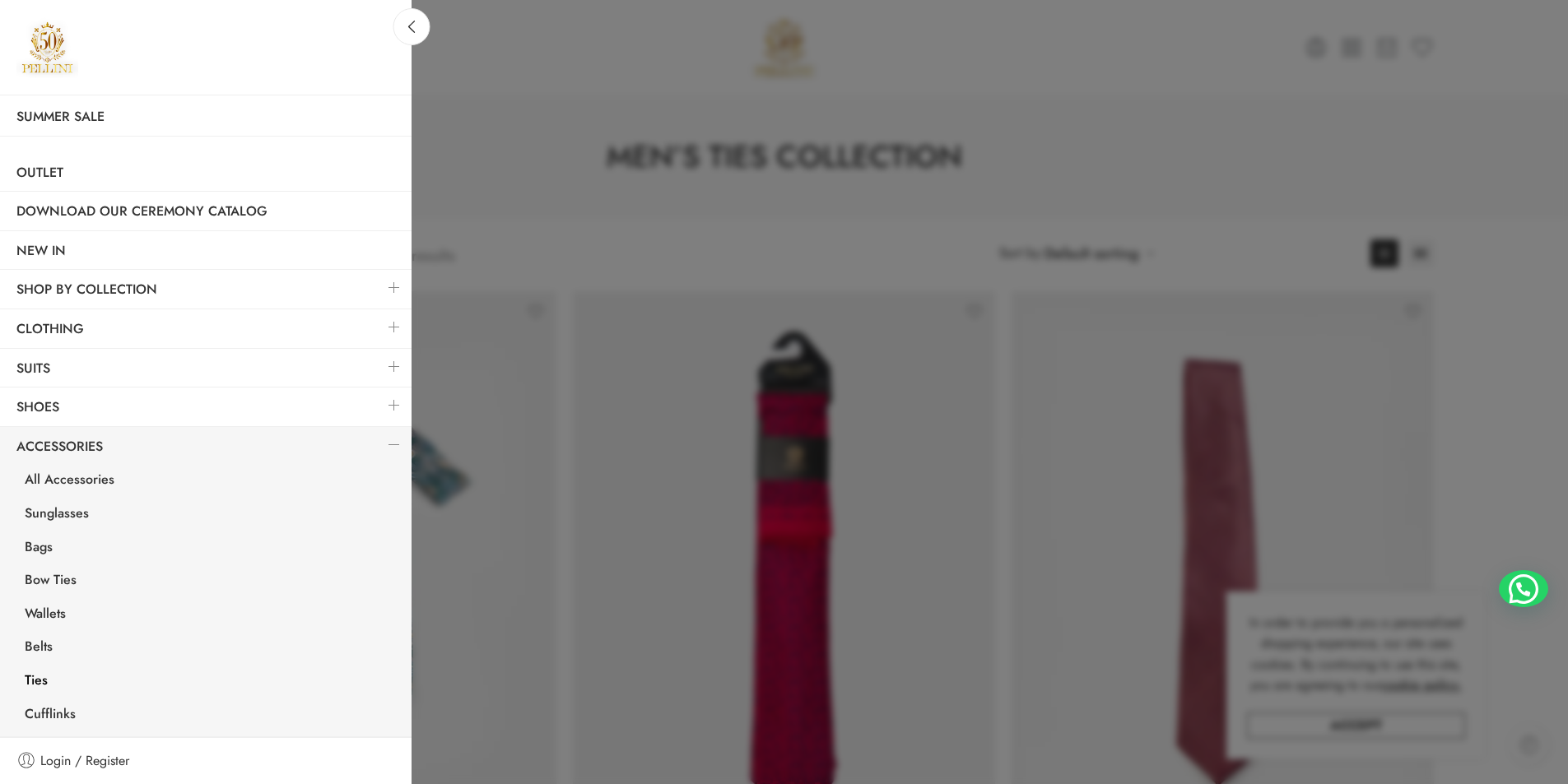
click at [35, 680] on link "Ties" at bounding box center [209, 683] width 403 height 34
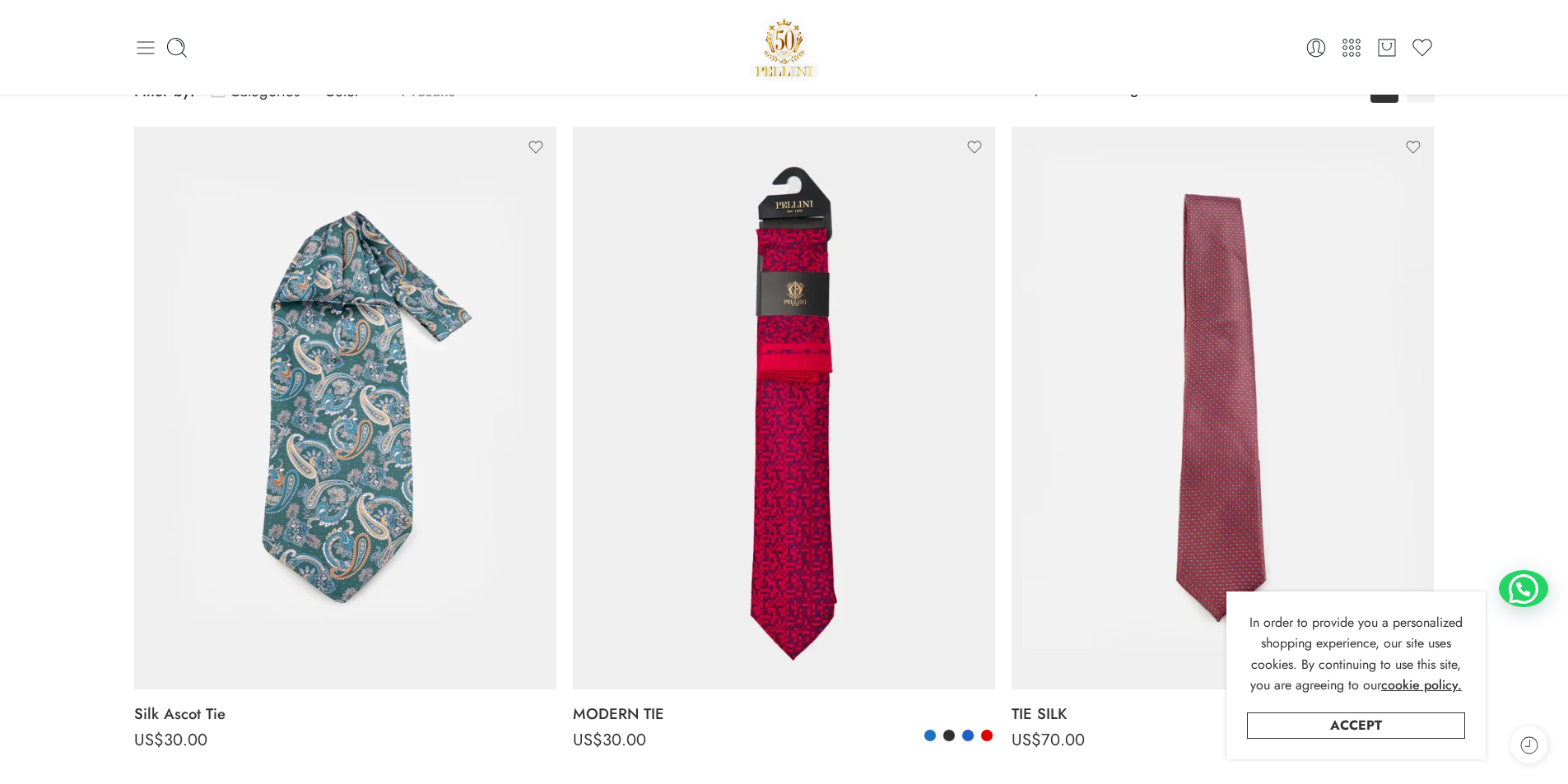
click at [151, 44] on icon at bounding box center [146, 48] width 23 height 23
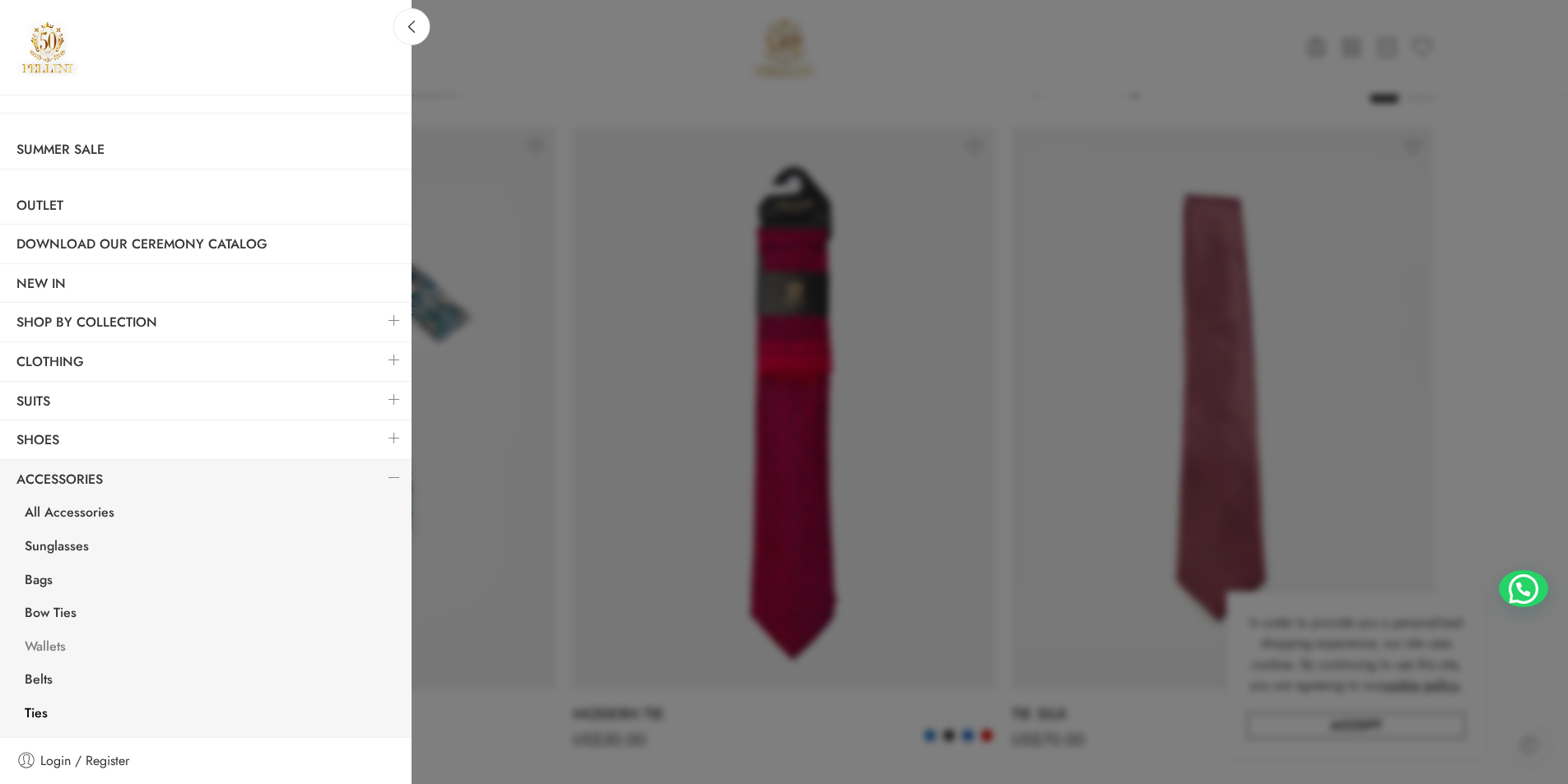
click at [48, 643] on link "Wallets" at bounding box center [209, 649] width 403 height 34
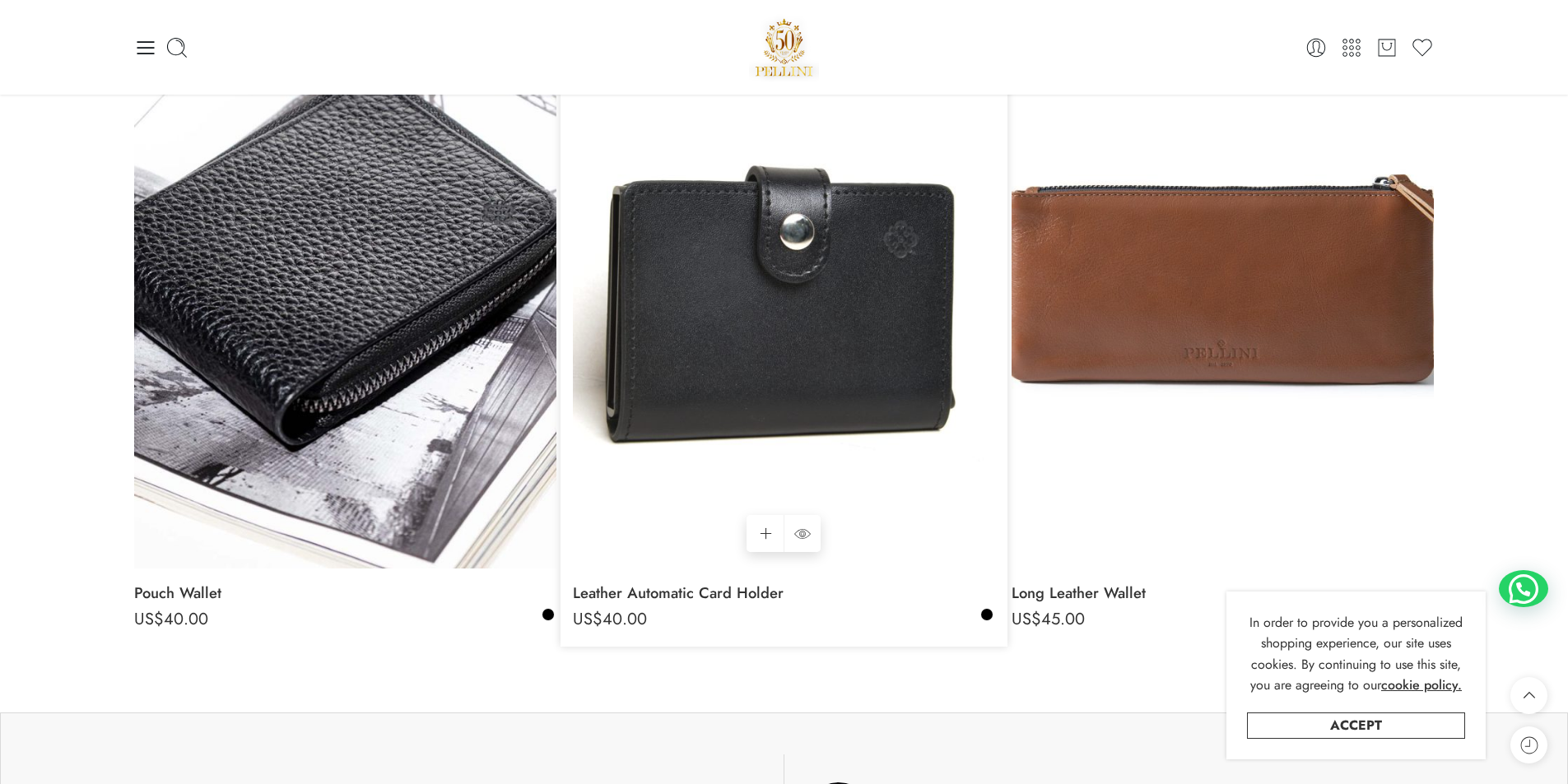
scroll to position [2222, 0]
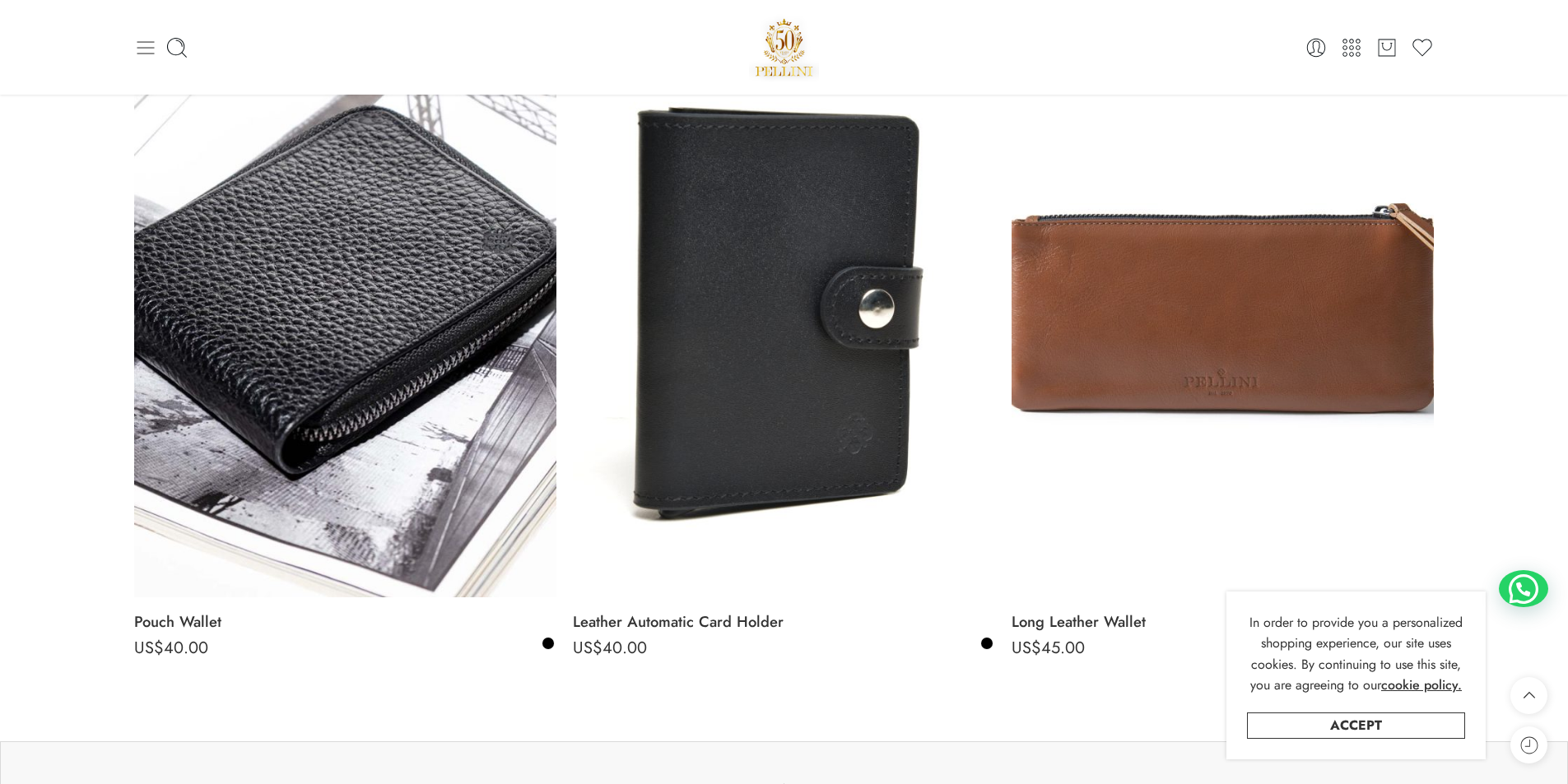
click at [145, 47] on icon at bounding box center [145, 47] width 17 height 13
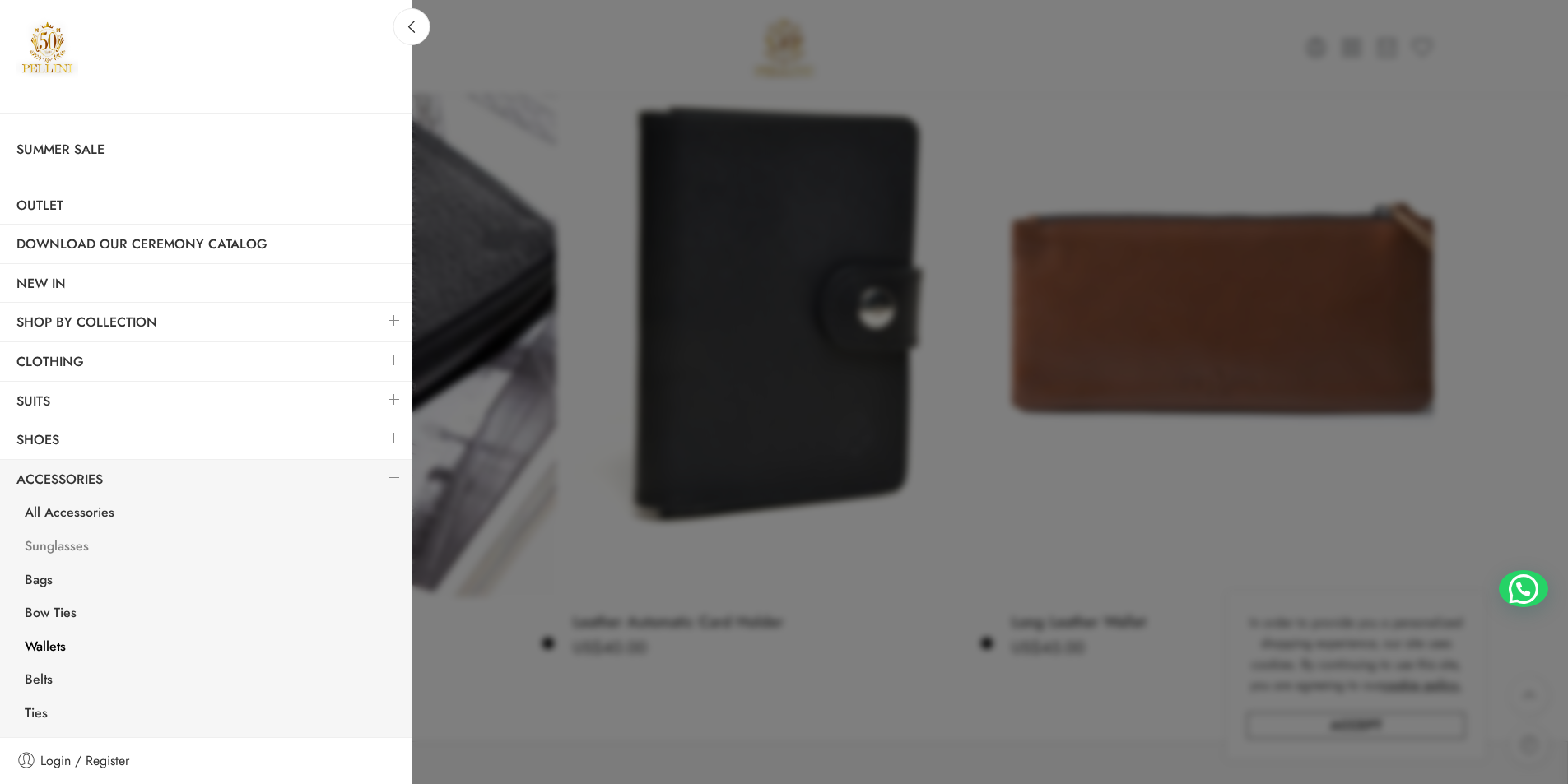
click at [77, 543] on link "Sunglasses" at bounding box center [209, 549] width 403 height 34
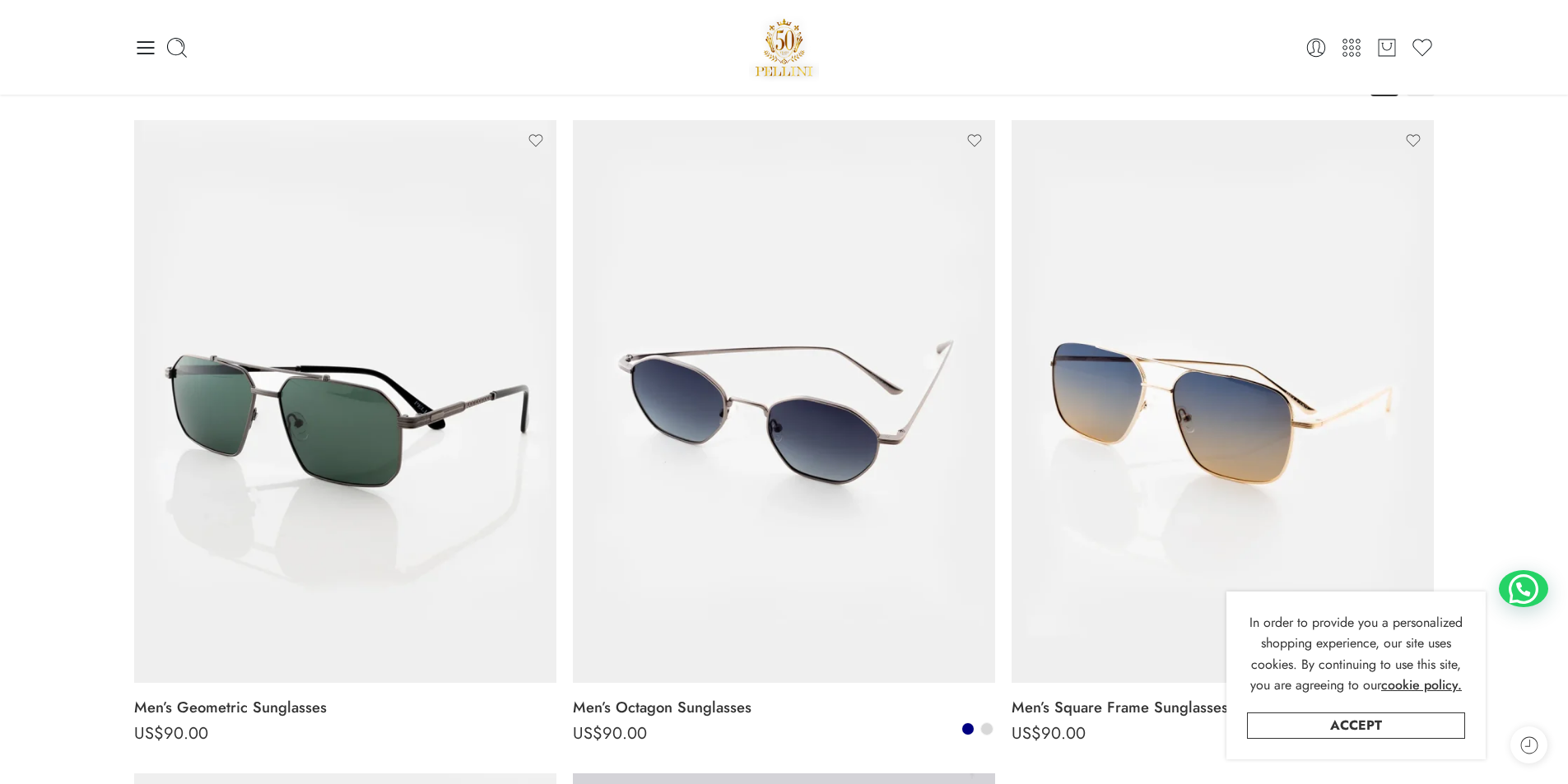
scroll to position [165, 0]
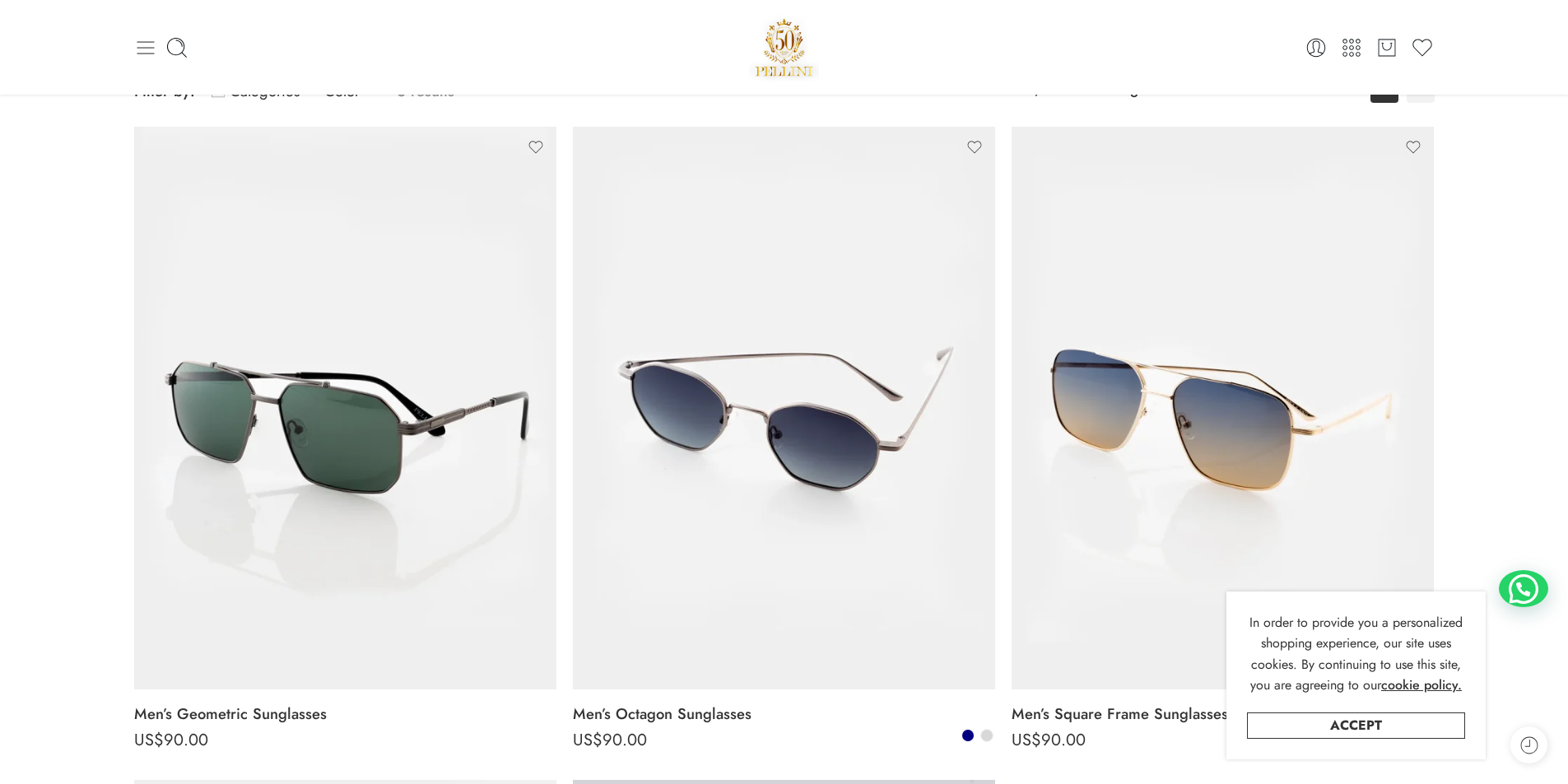
click at [140, 42] on icon at bounding box center [145, 47] width 17 height 13
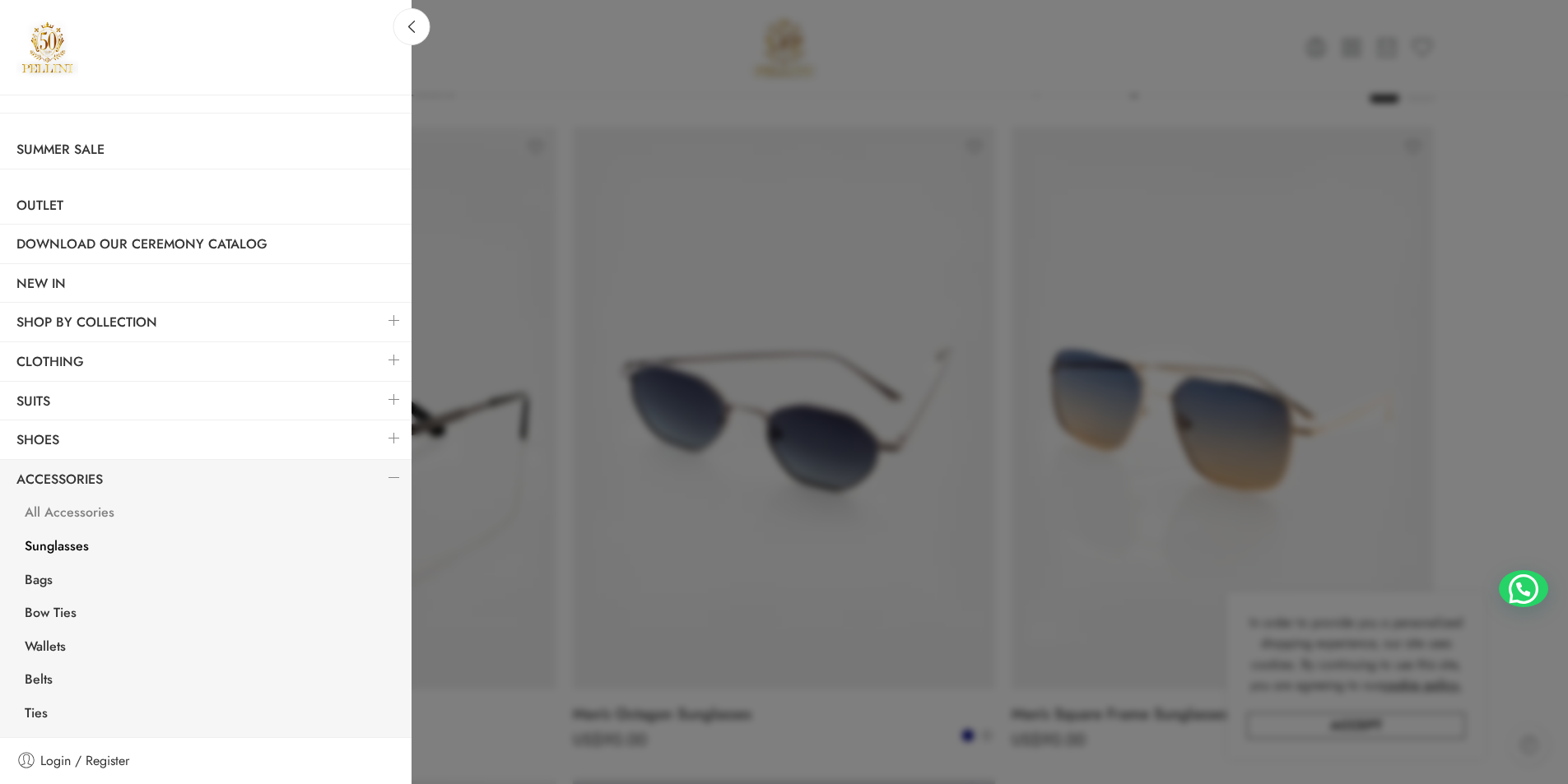
click at [83, 523] on link "All Accessories" at bounding box center [209, 515] width 403 height 34
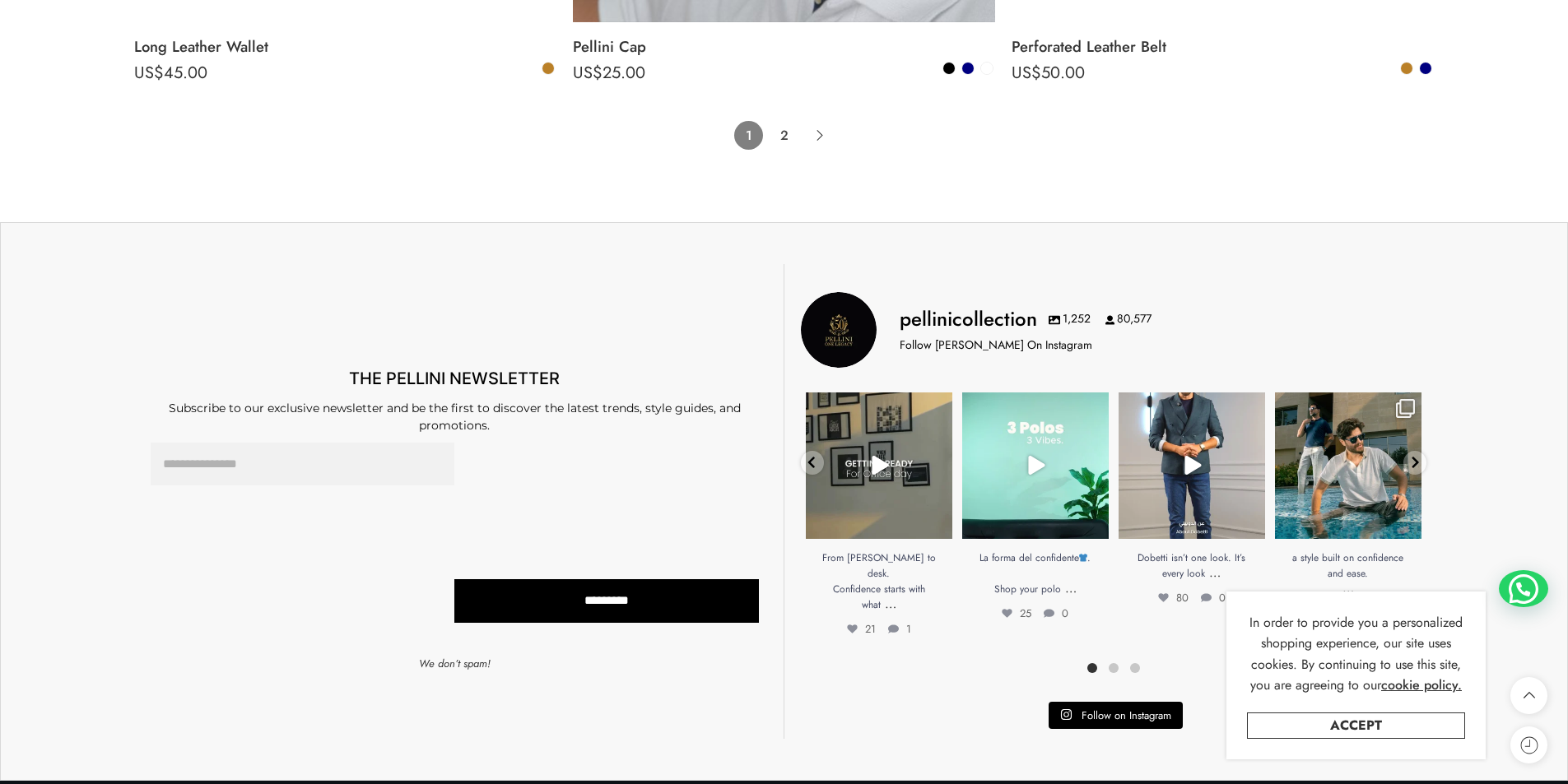
scroll to position [13251, 0]
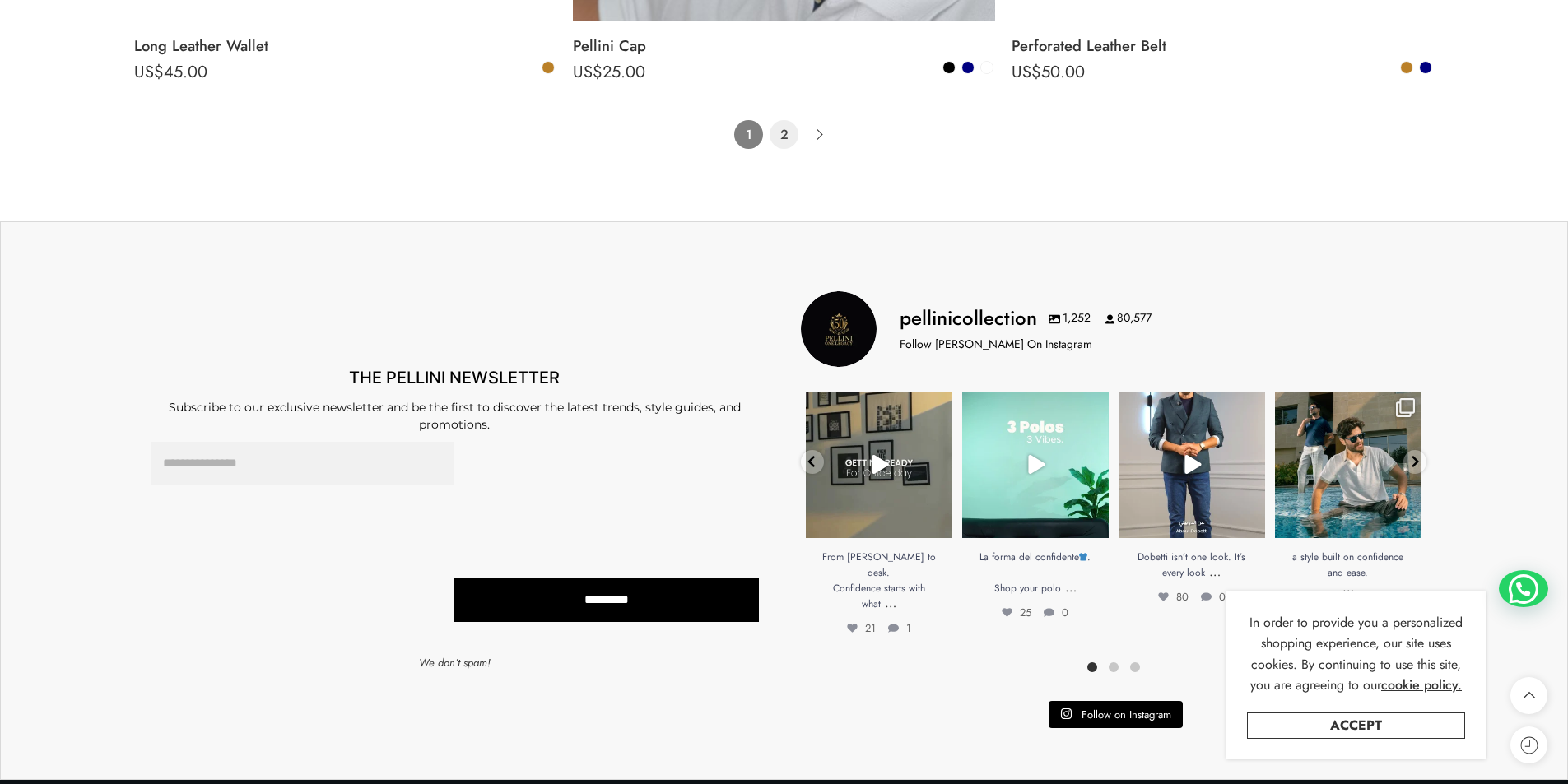
click at [776, 140] on link "2" at bounding box center [784, 134] width 28 height 28
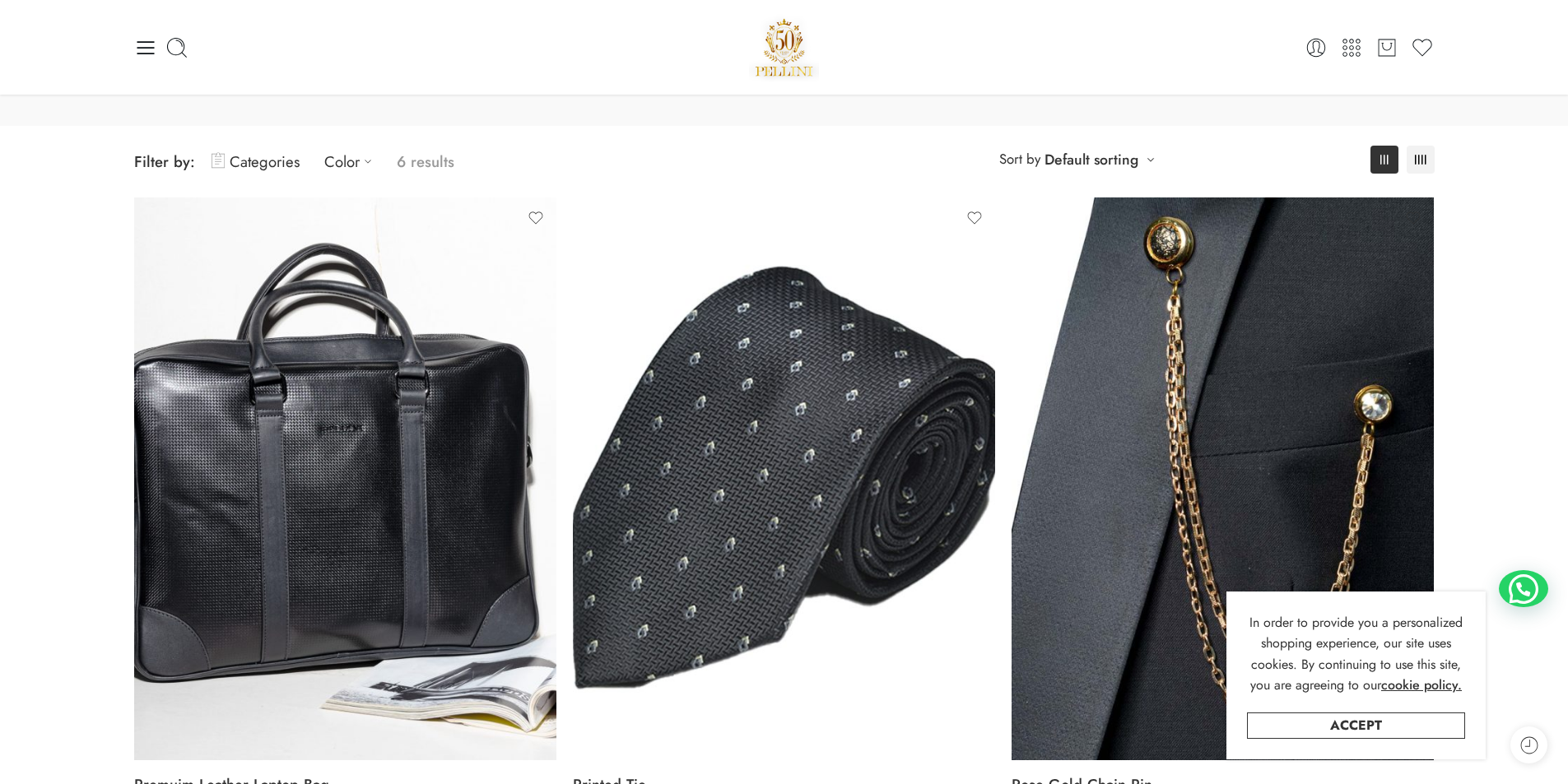
scroll to position [82, 0]
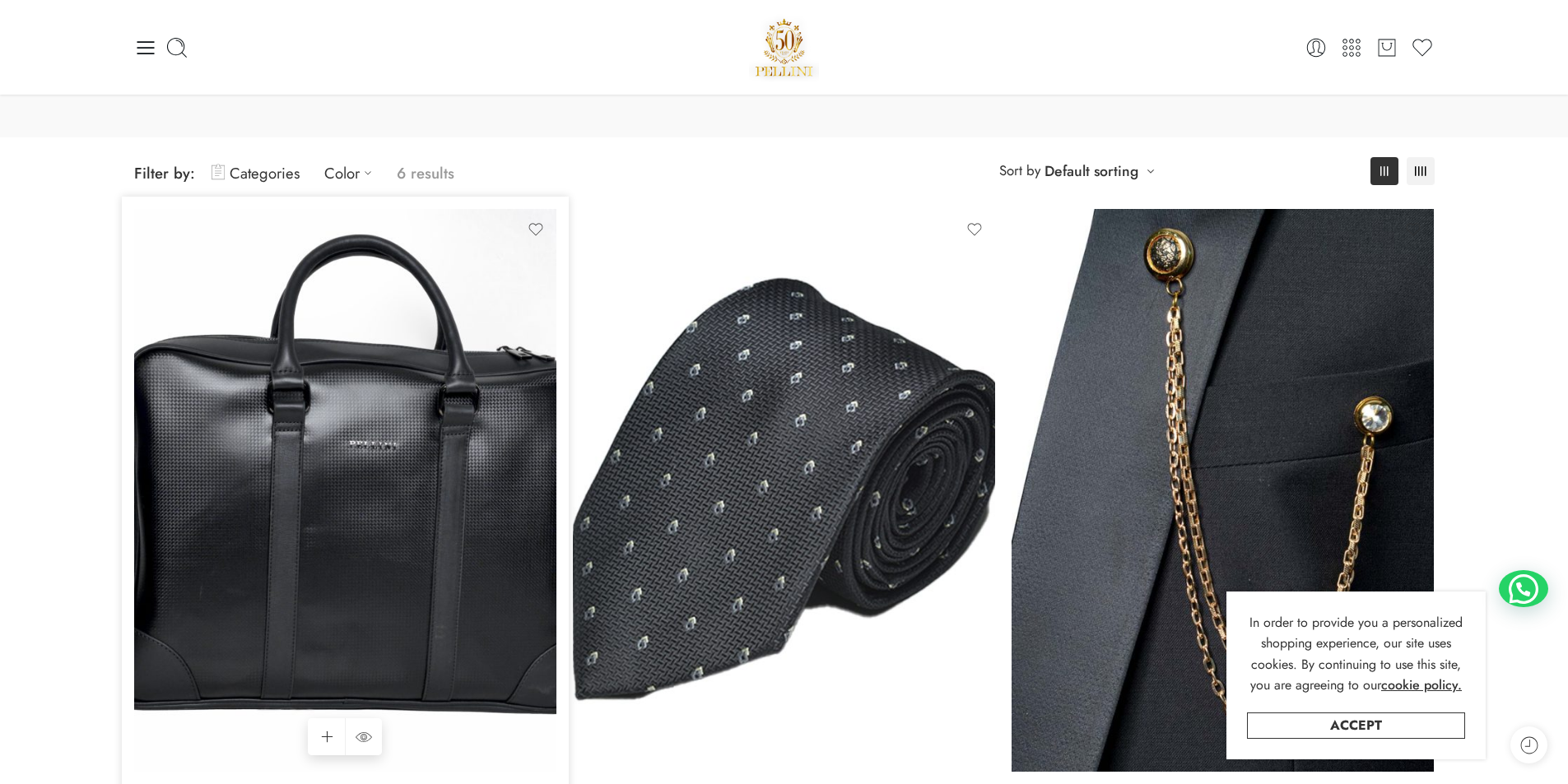
click at [400, 564] on img at bounding box center [345, 490] width 422 height 563
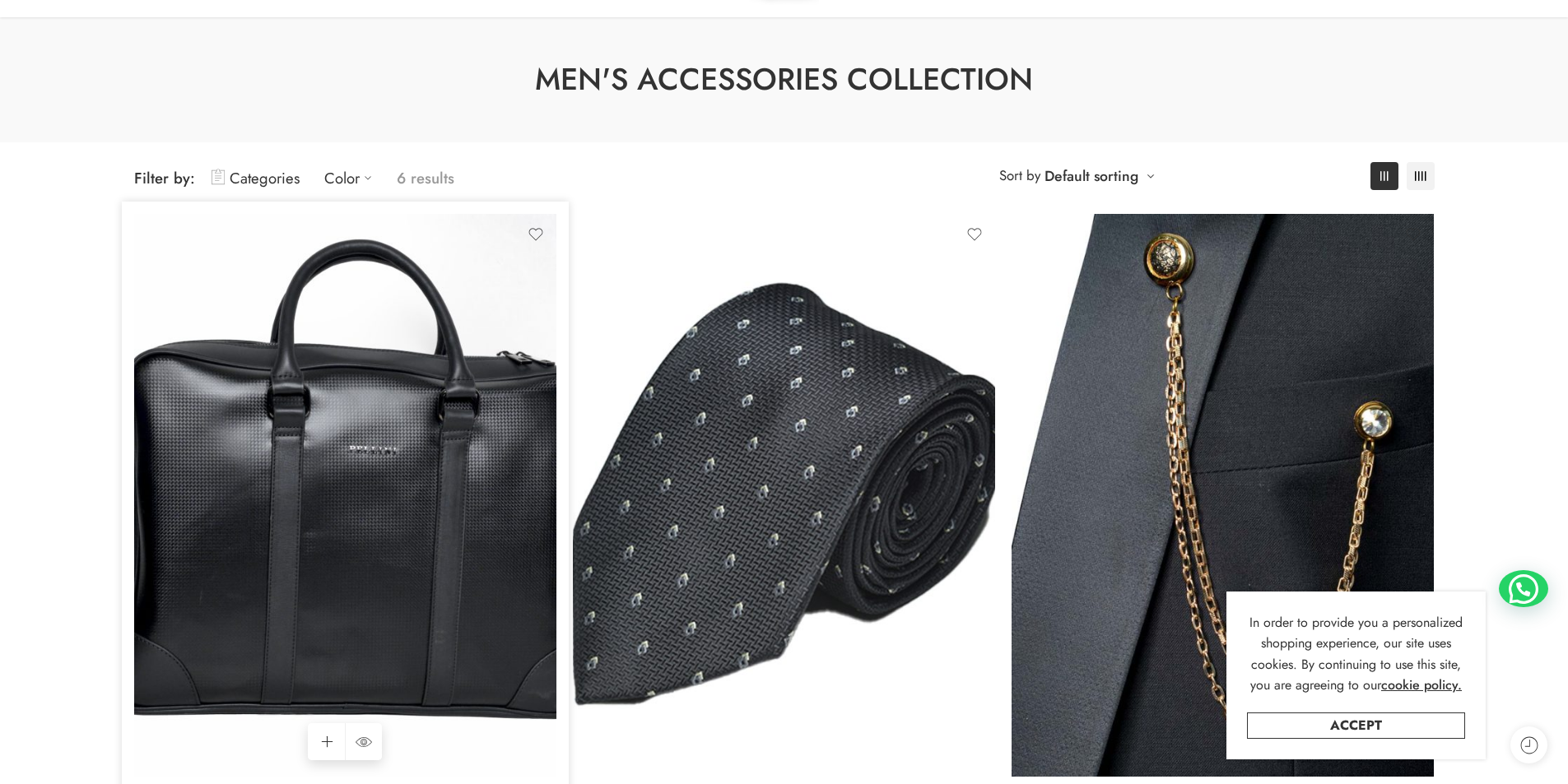
scroll to position [323, 0]
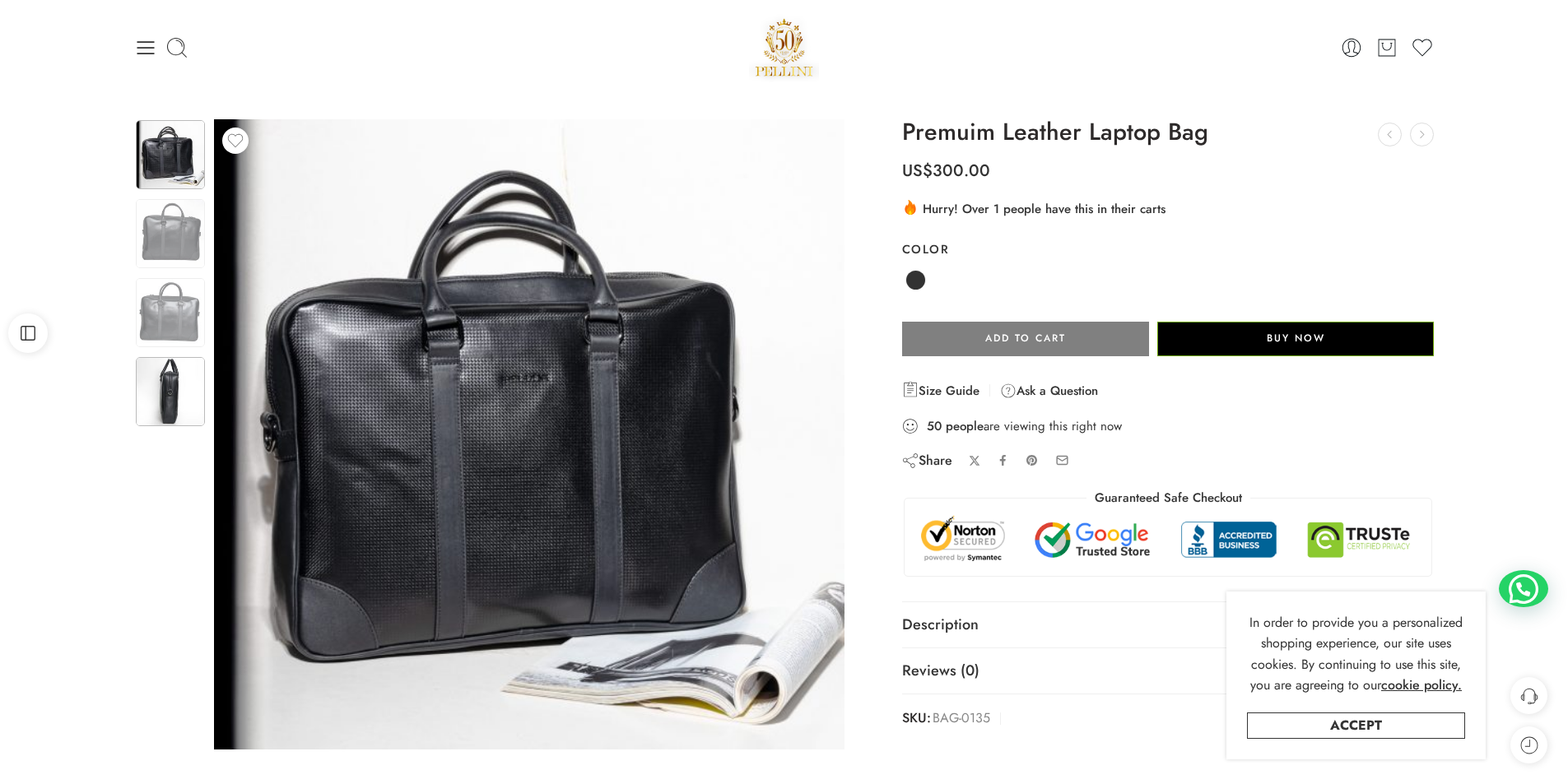
click at [155, 380] on img at bounding box center [171, 392] width 69 height 69
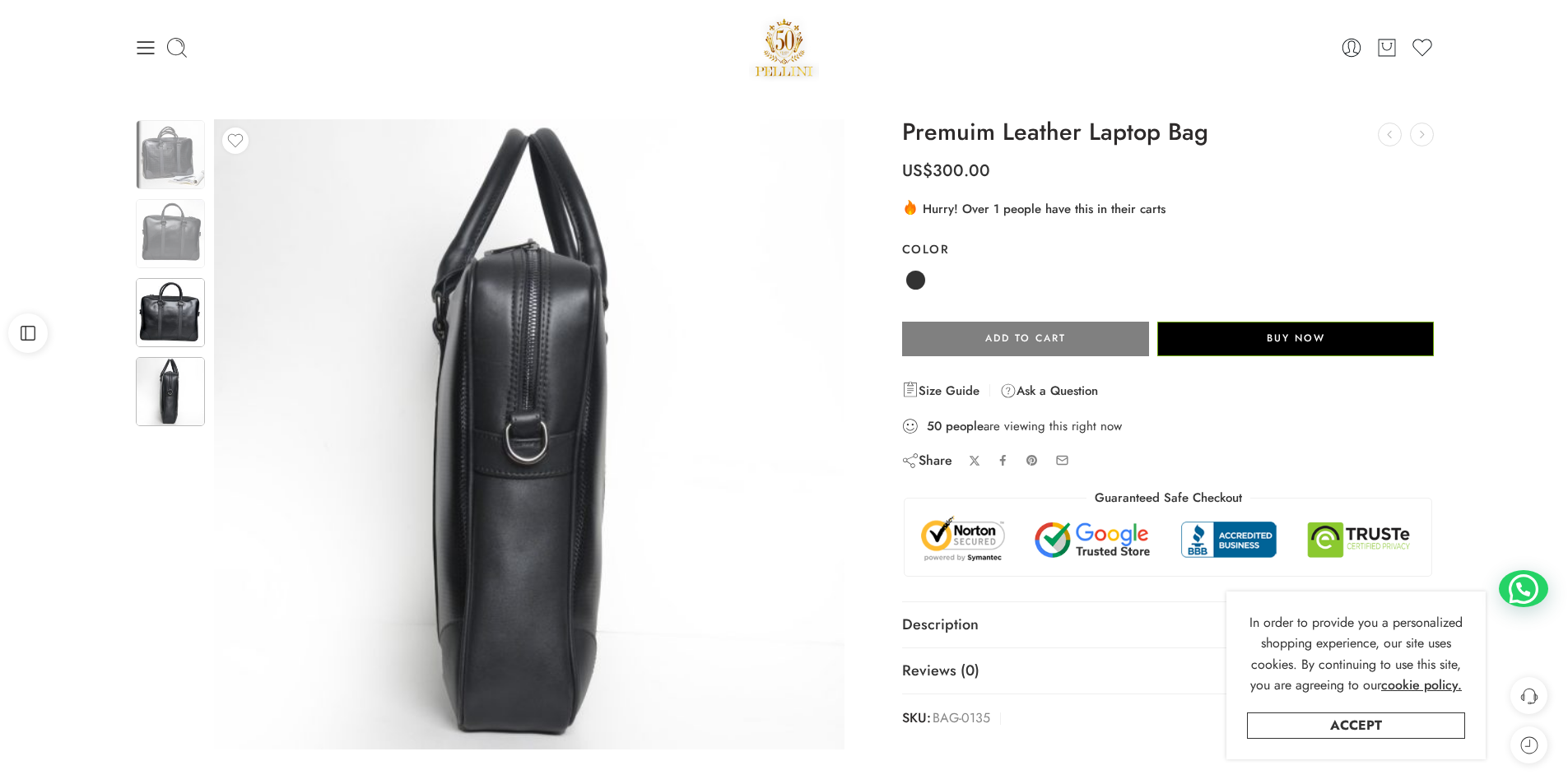
click at [161, 313] on img at bounding box center [171, 313] width 69 height 69
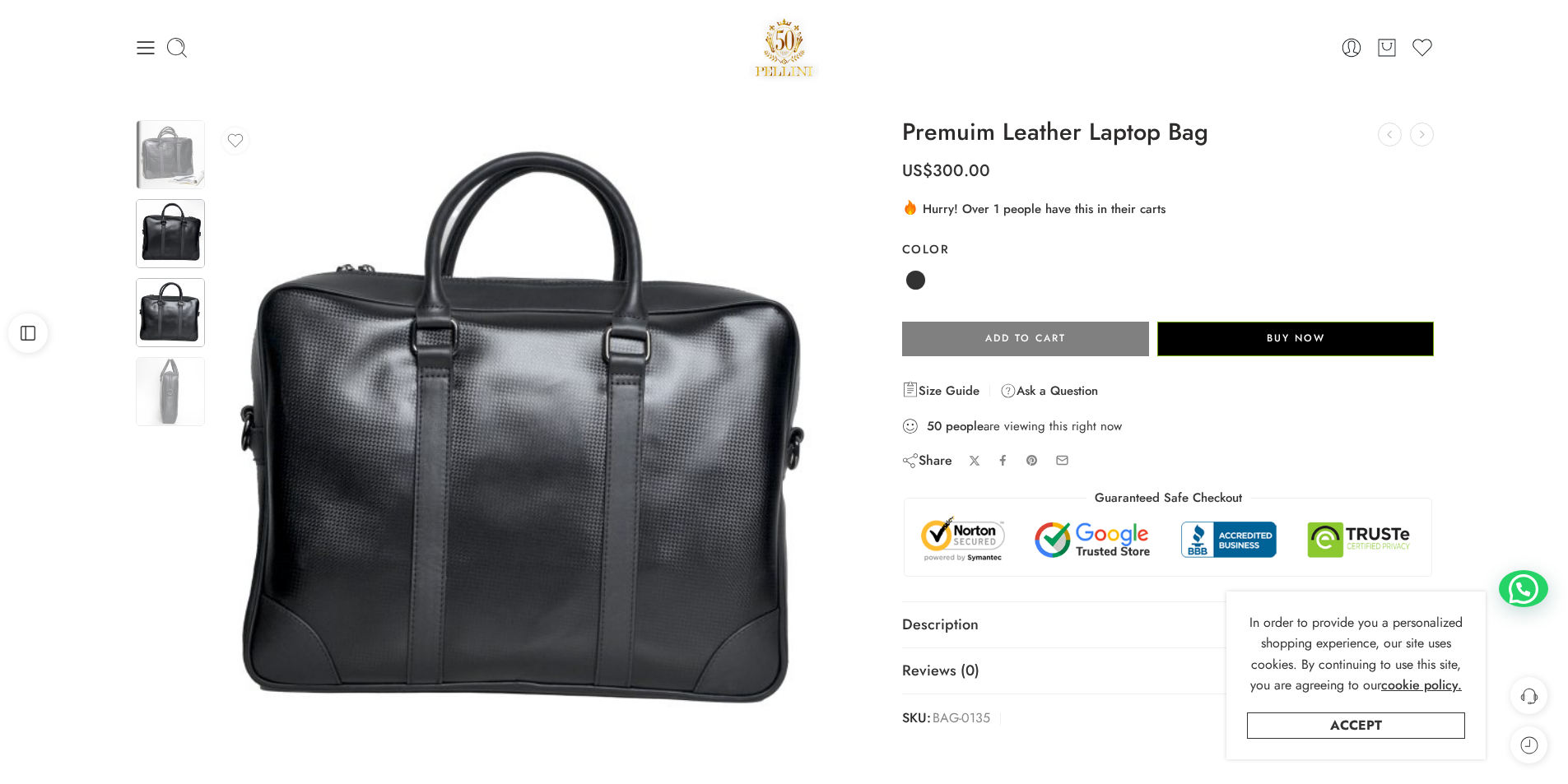
click at [162, 251] on img at bounding box center [171, 234] width 69 height 69
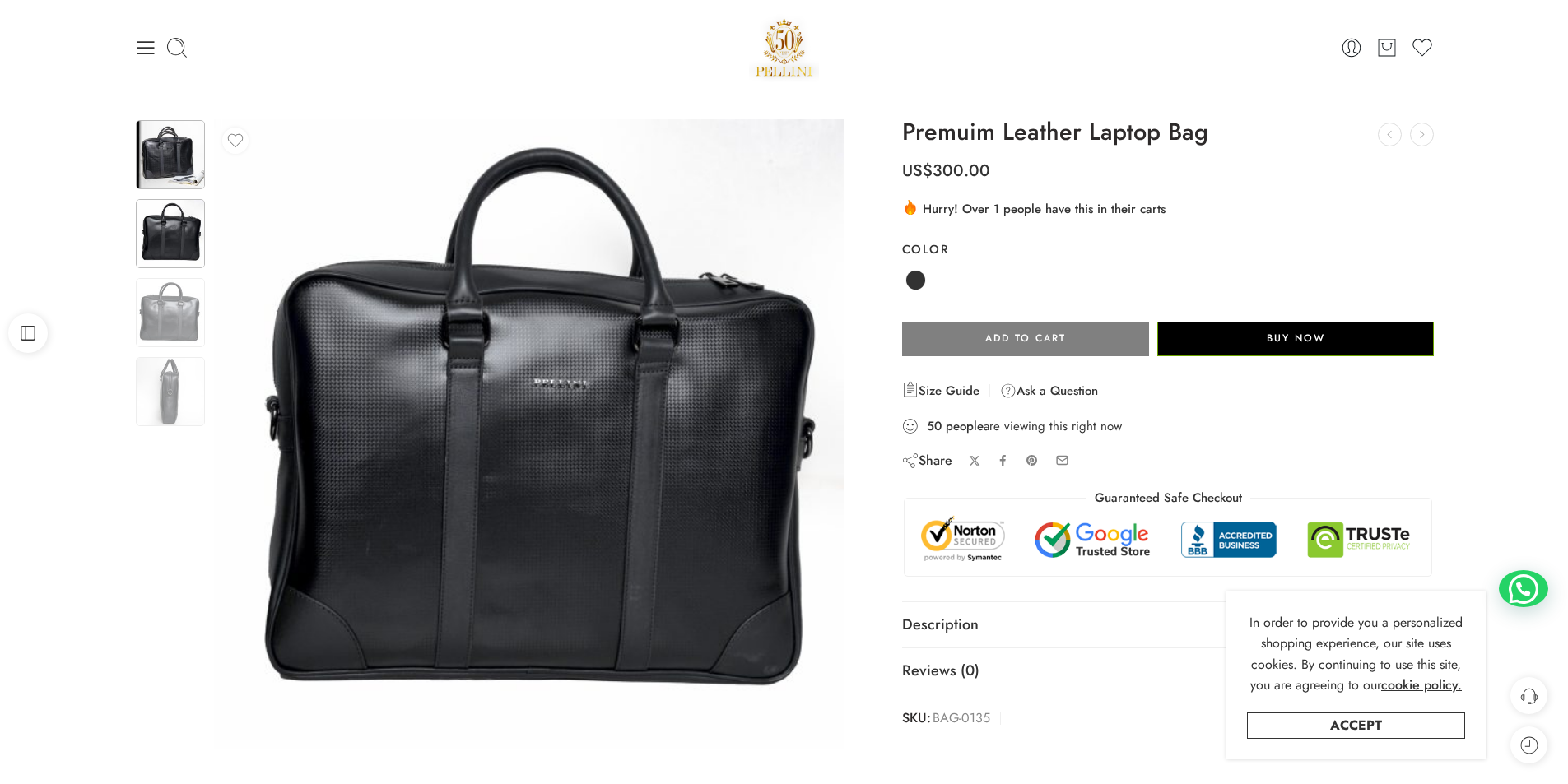
click at [155, 165] on img at bounding box center [171, 155] width 69 height 69
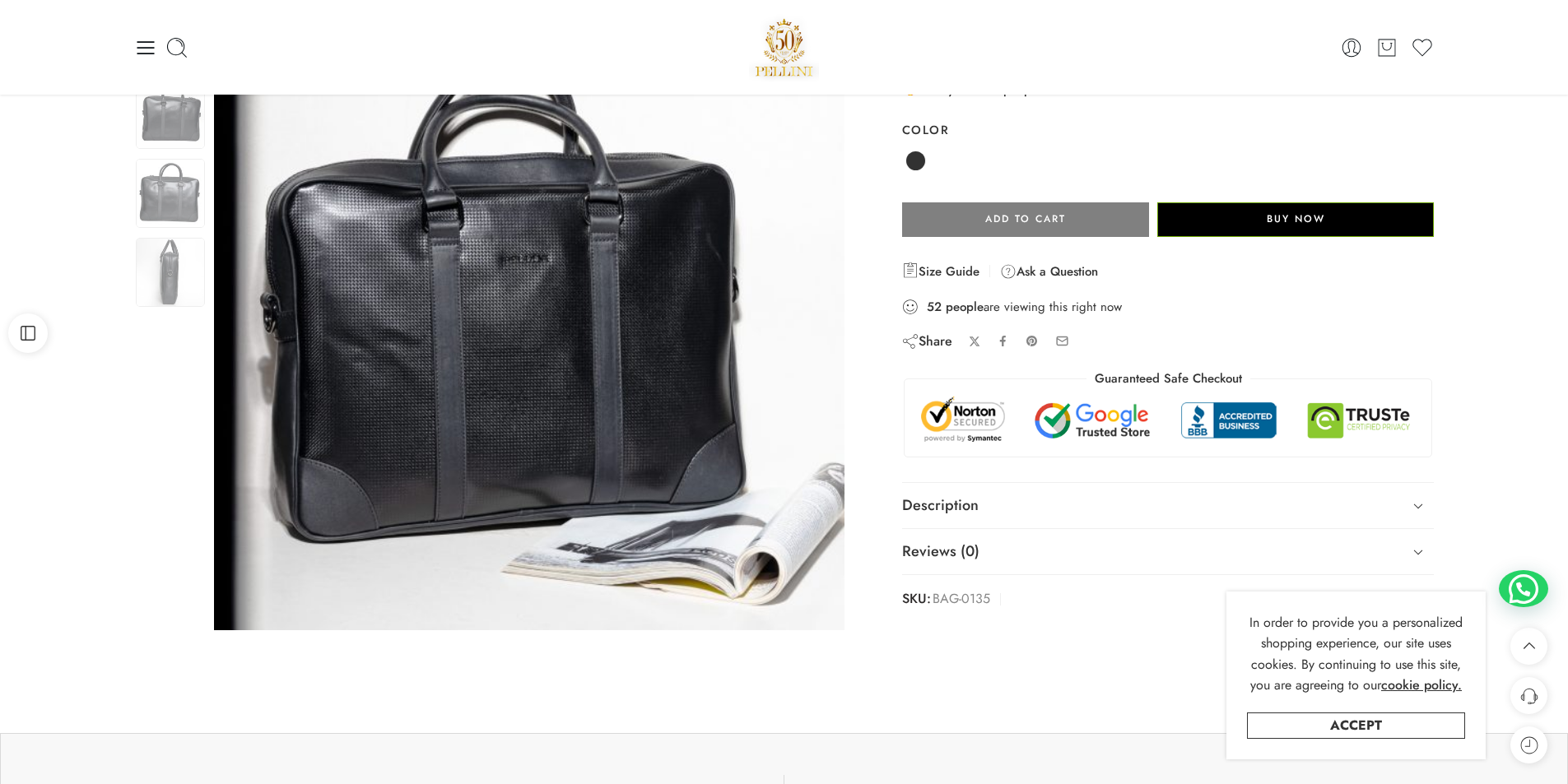
scroll to position [82, 0]
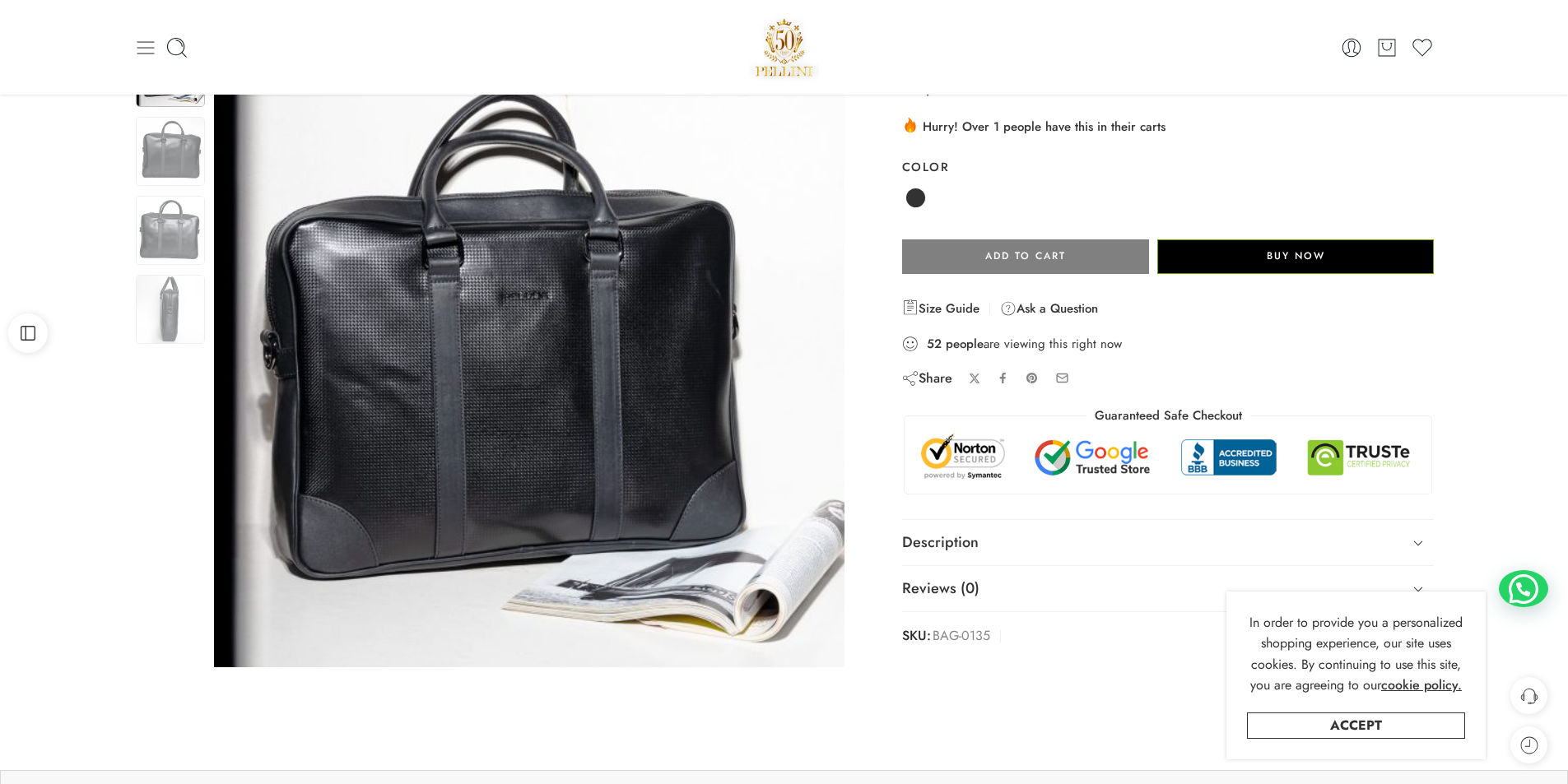
click at [149, 48] on icon at bounding box center [145, 47] width 17 height 13
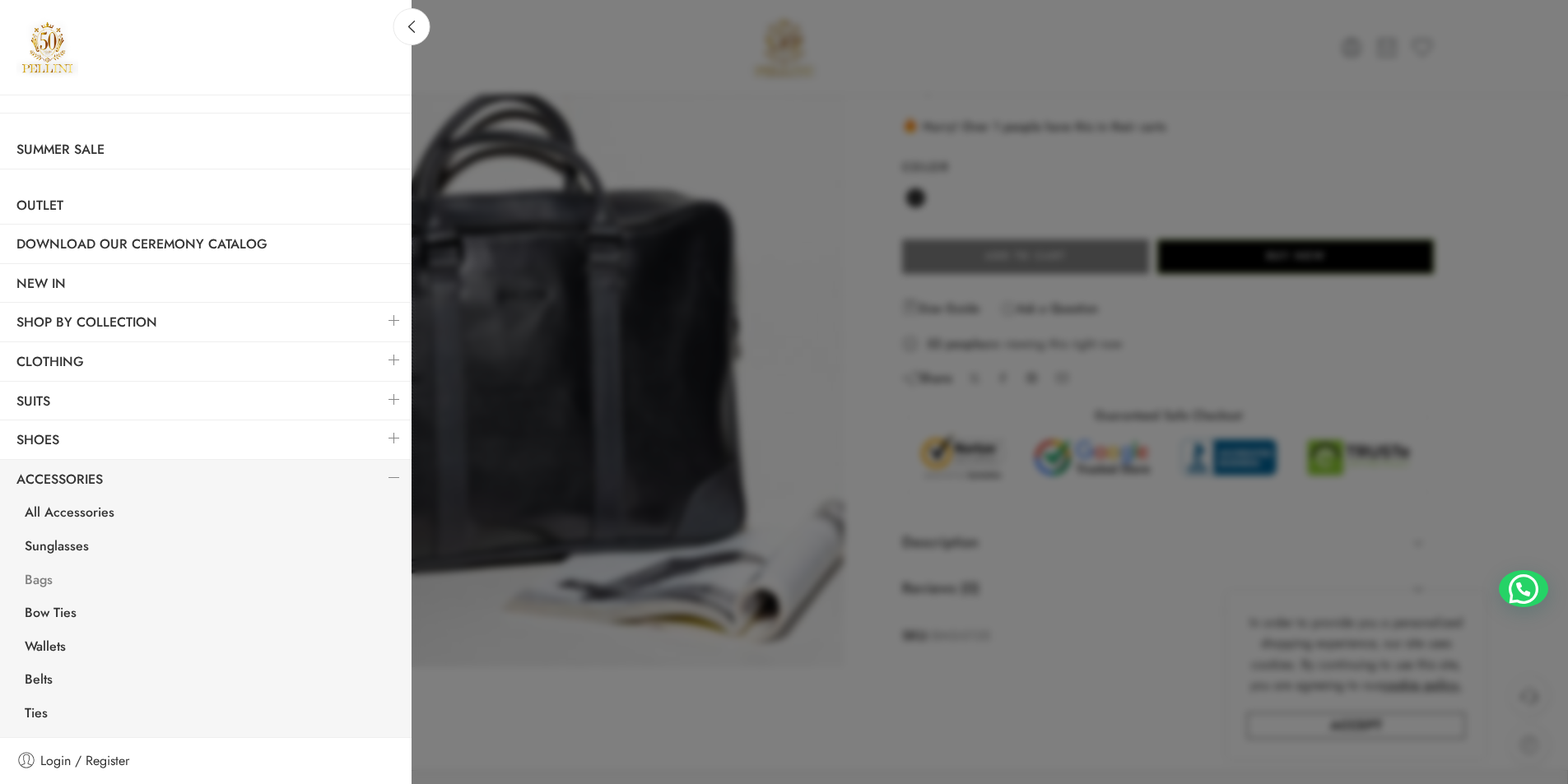
click at [28, 577] on link "Bags" at bounding box center [209, 582] width 403 height 34
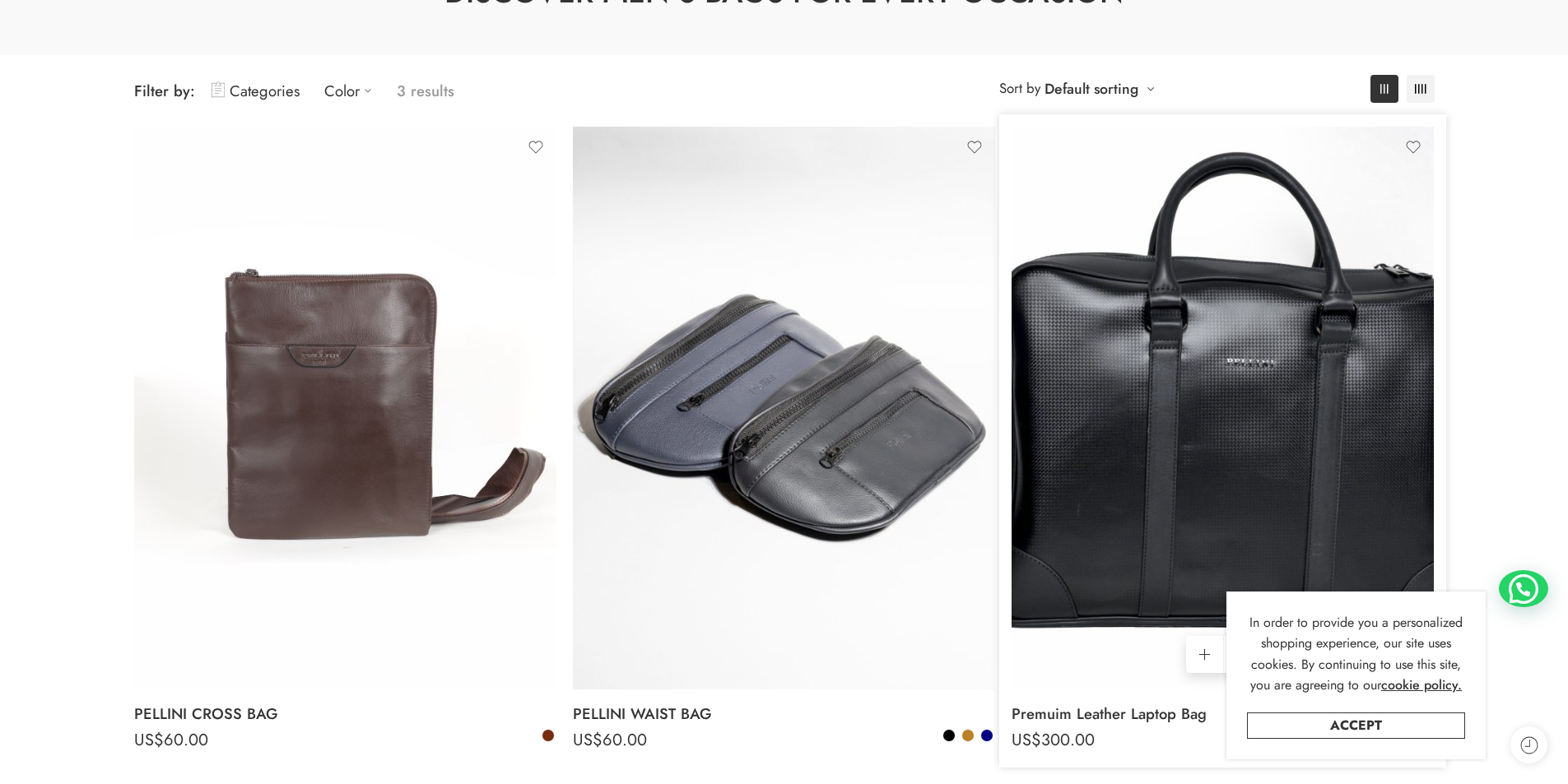
scroll to position [247, 0]
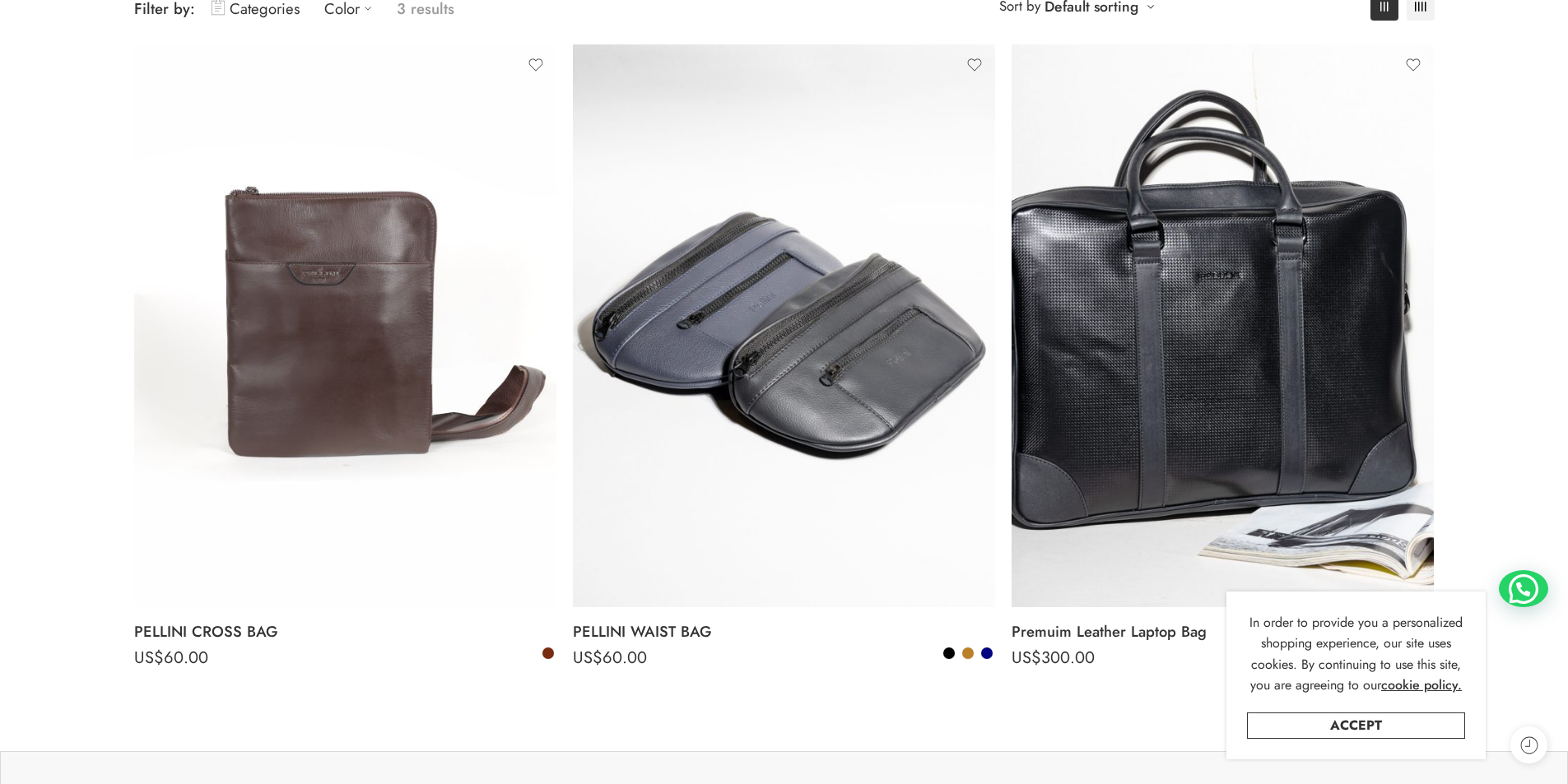
click at [946, 693] on ul "Select options PELLINI CROSS BAG US$ 60.00 US$ 60.00 Select options PELLINI WAI…" at bounding box center [785, 371] width 1317 height 653
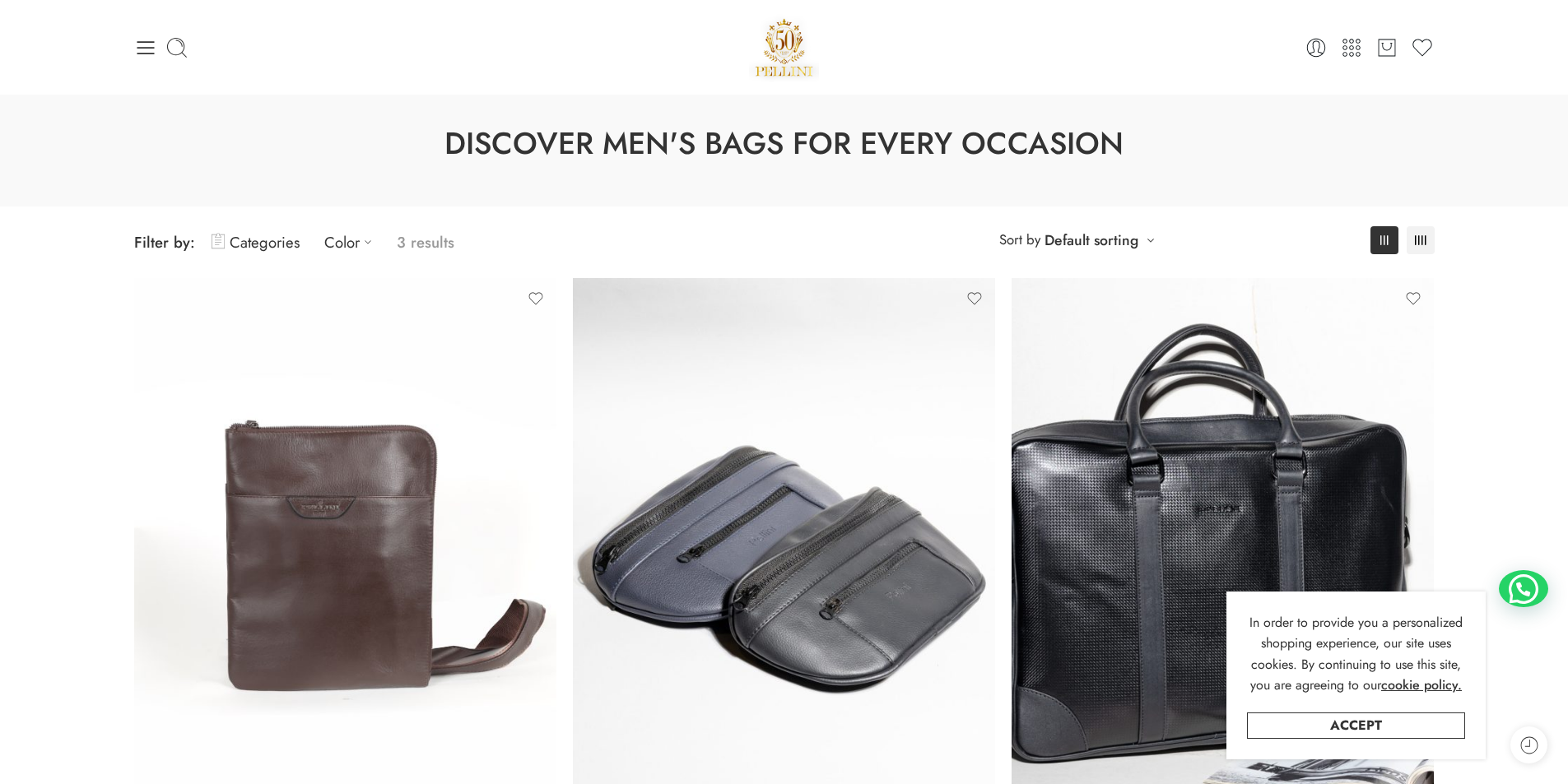
scroll to position [0, 0]
